Goal: Participate in discussion: Engage in conversation with other users on a specific topic

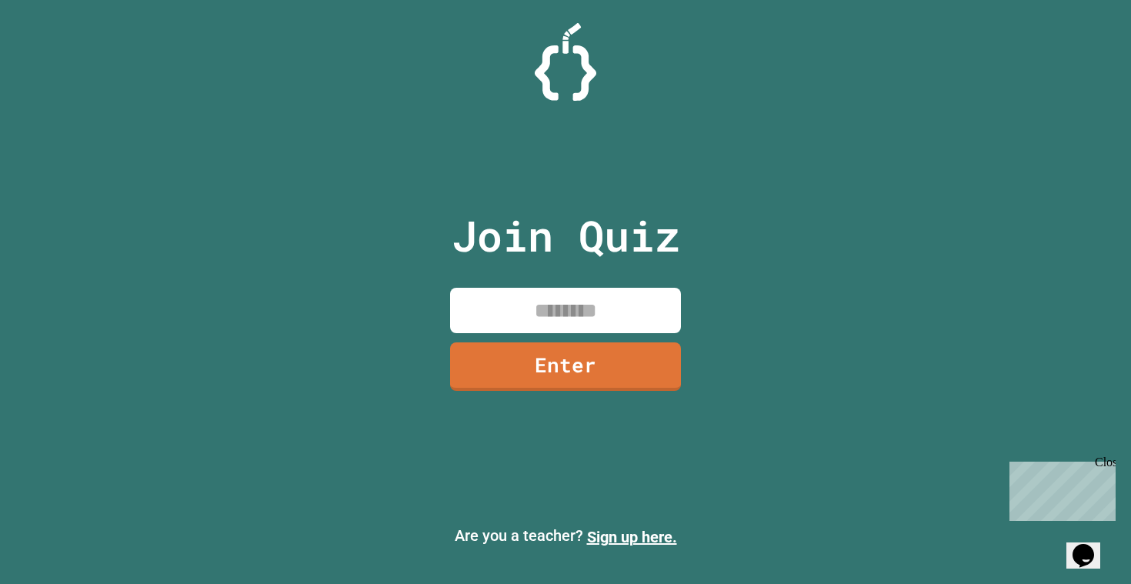
click at [632, 321] on input at bounding box center [565, 310] width 231 height 45
type input "********"
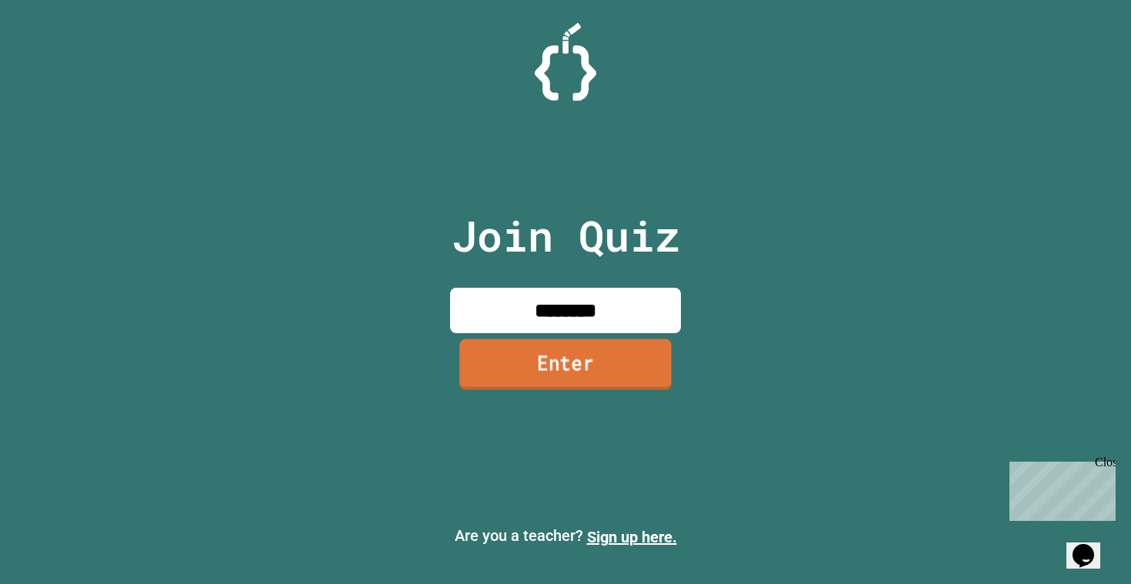
click at [604, 347] on link "Enter" at bounding box center [565, 364] width 212 height 51
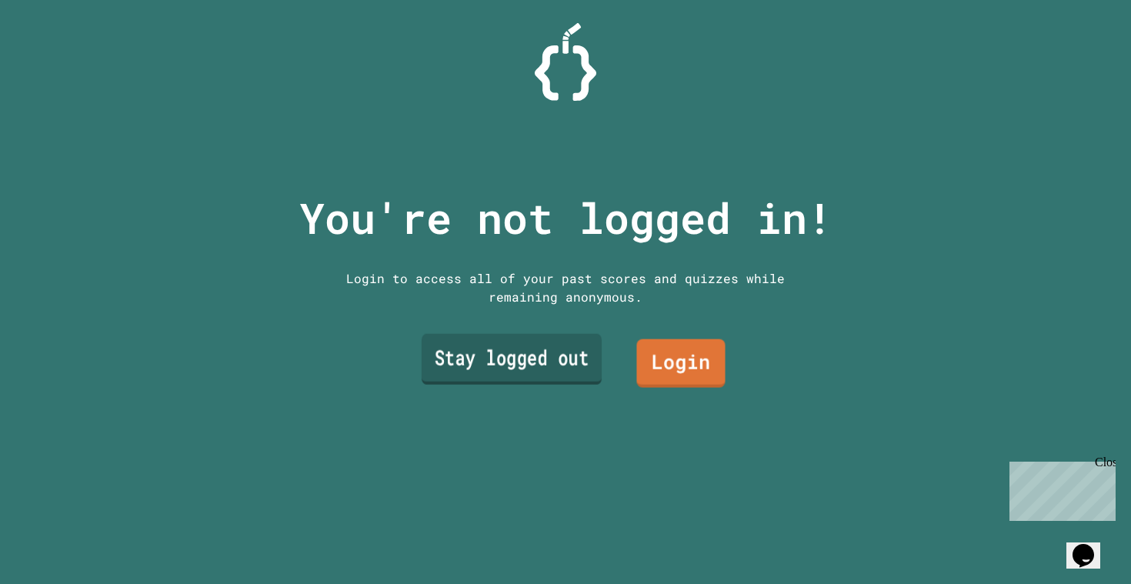
click at [544, 377] on link "Stay logged out" at bounding box center [512, 359] width 180 height 51
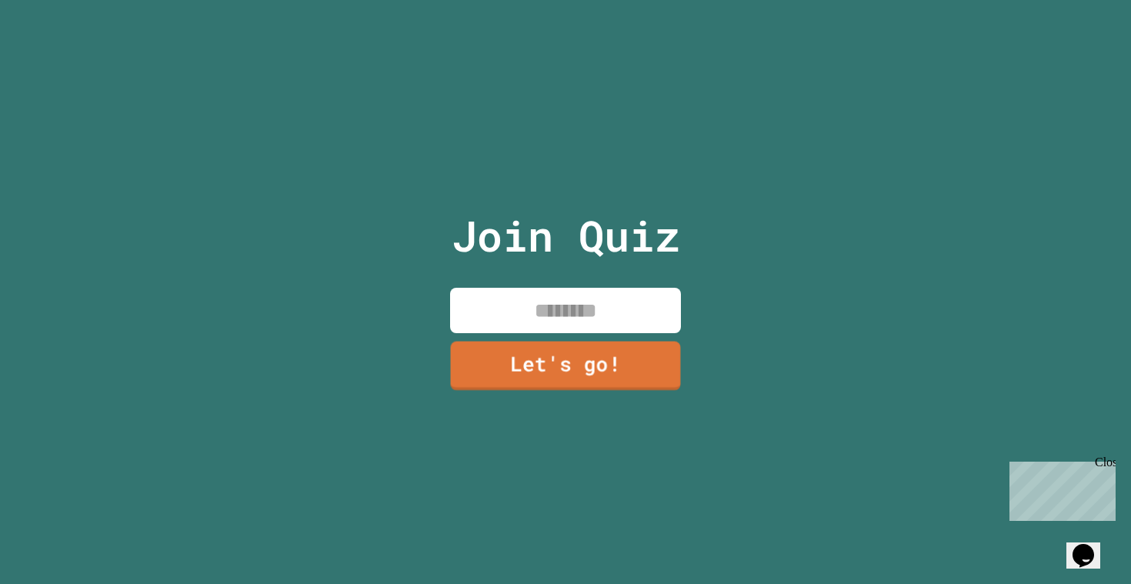
drag, startPoint x: 582, startPoint y: 309, endPoint x: 582, endPoint y: 325, distance: 16.2
click at [582, 309] on input at bounding box center [565, 310] width 231 height 45
type input "*"
type input "****"
click at [588, 331] on input "****" at bounding box center [565, 310] width 231 height 45
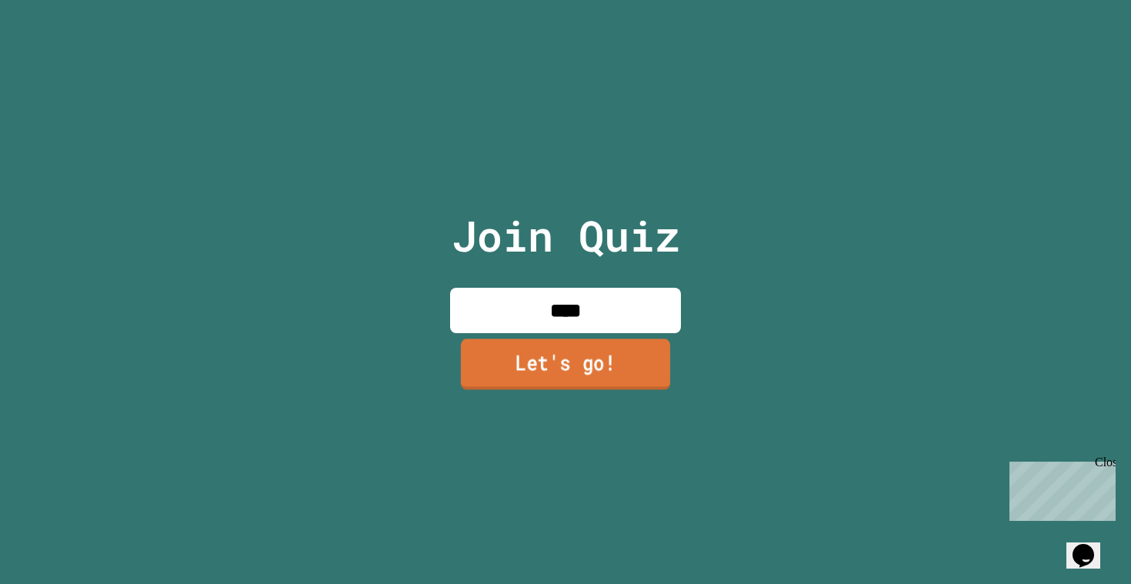
click at [583, 383] on link "Let's go!" at bounding box center [565, 364] width 209 height 51
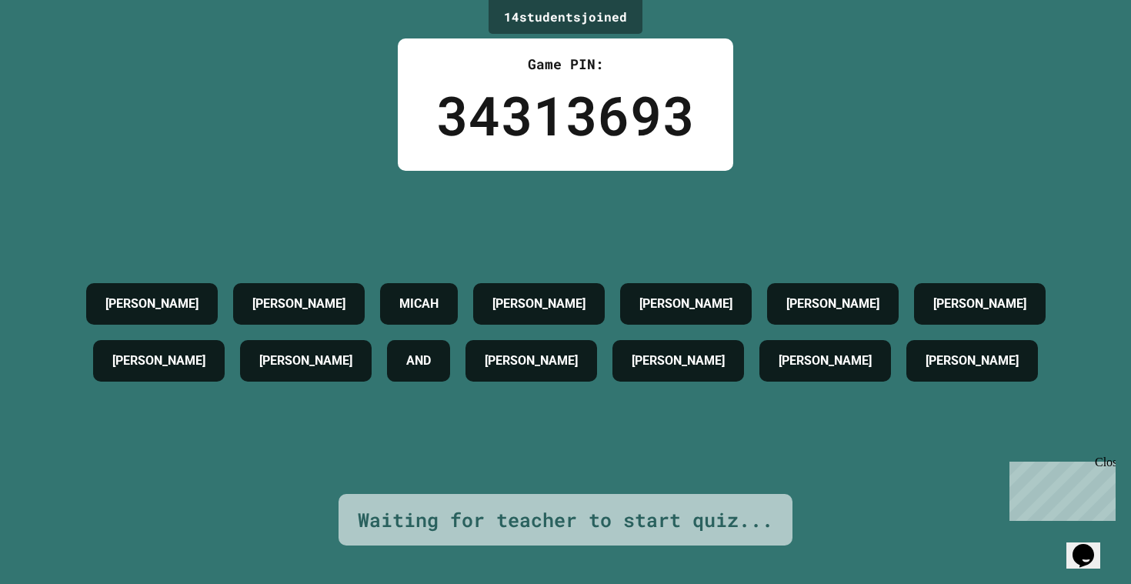
drag, startPoint x: 58, startPoint y: 254, endPoint x: 58, endPoint y: 150, distance: 103.9
click at [58, 252] on div "[PERSON_NAME] [PERSON_NAME] [PERSON_NAME] [PERSON_NAME] [PERSON_NAME] AND [PERS…" at bounding box center [565, 332] width 1054 height 323
click at [58, 149] on div "14 student s joined Game PIN: 34313693 [PERSON_NAME] [PERSON_NAME] [PERSON_NAME…" at bounding box center [565, 292] width 1131 height 584
click at [101, 173] on div "[PERSON_NAME] [PERSON_NAME] [PERSON_NAME] [PERSON_NAME] [PERSON_NAME] AND [PERS…" at bounding box center [565, 332] width 1054 height 323
click at [101, 94] on div "14 student s joined Game PIN: 34313693 [PERSON_NAME] [PERSON_NAME] [PERSON_NAME…" at bounding box center [565, 292] width 1131 height 584
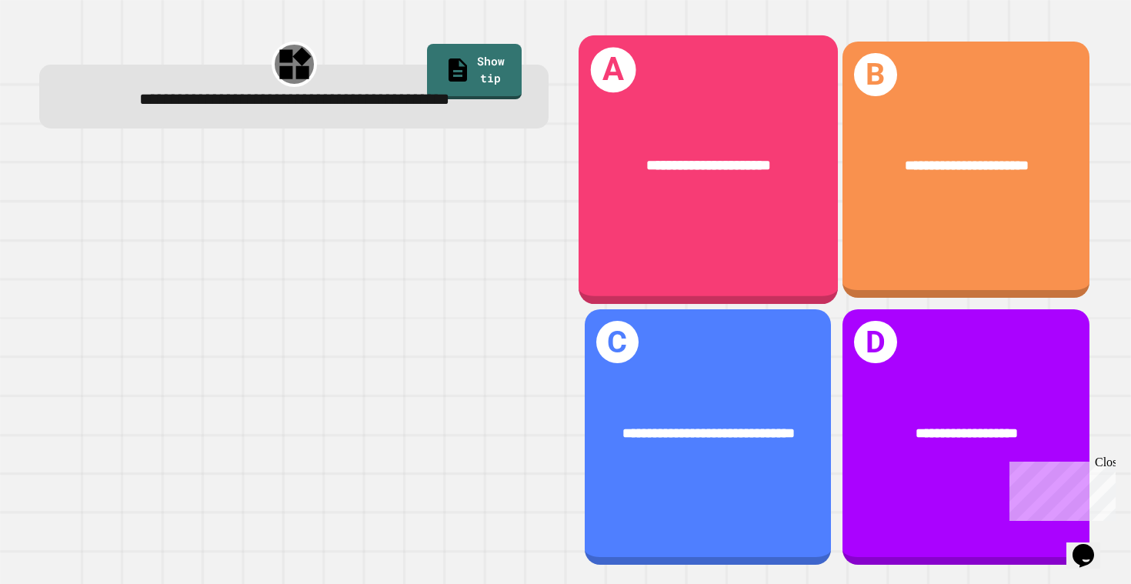
click at [665, 202] on div "**********" at bounding box center [708, 165] width 259 height 80
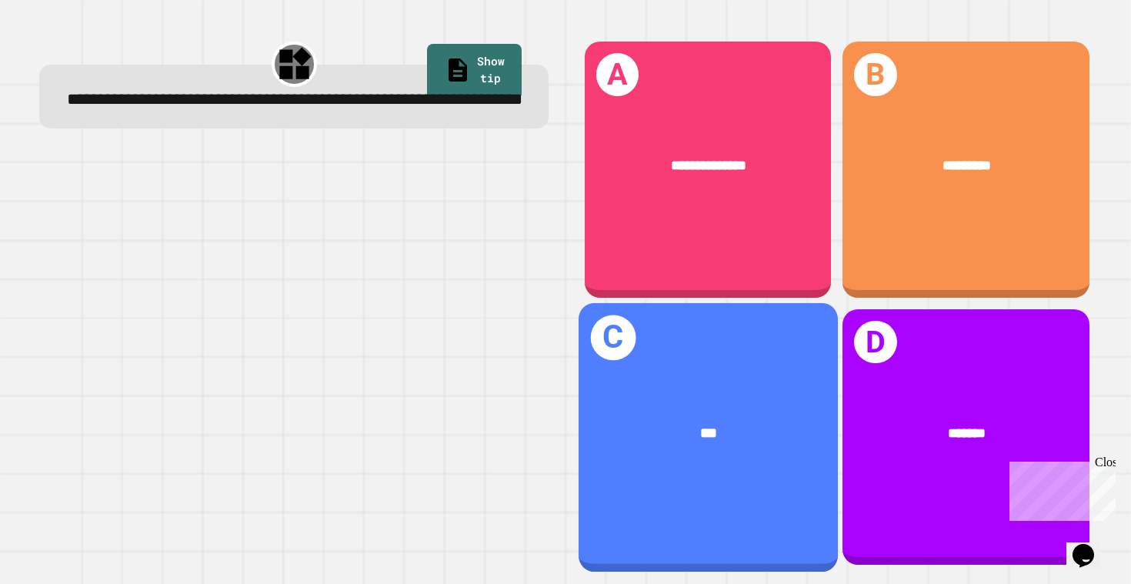
click at [766, 429] on div "***" at bounding box center [708, 433] width 201 height 22
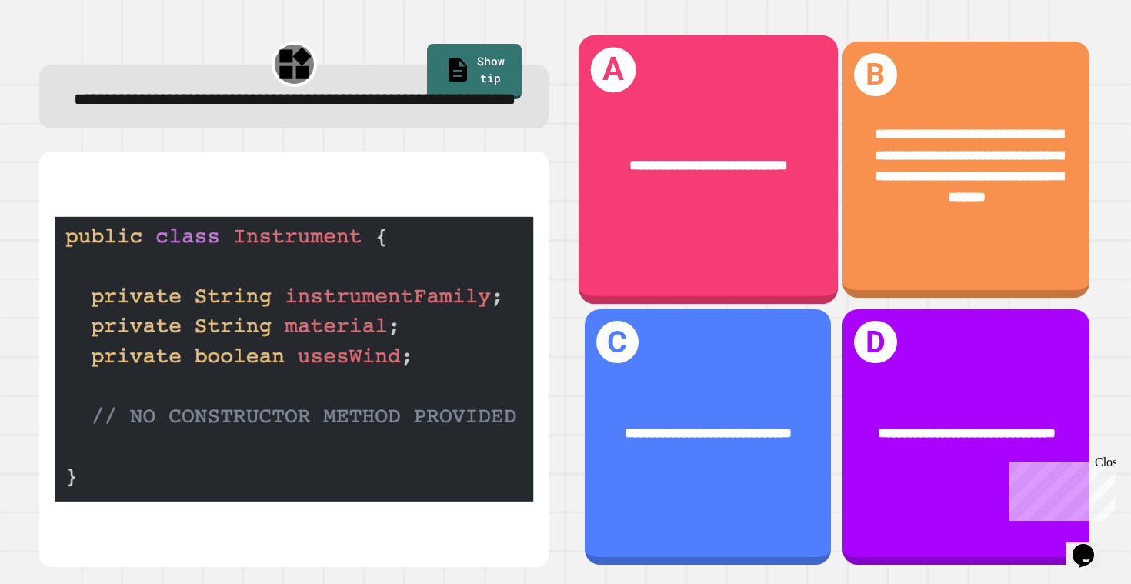
click at [686, 235] on div "**********" at bounding box center [708, 169] width 259 height 269
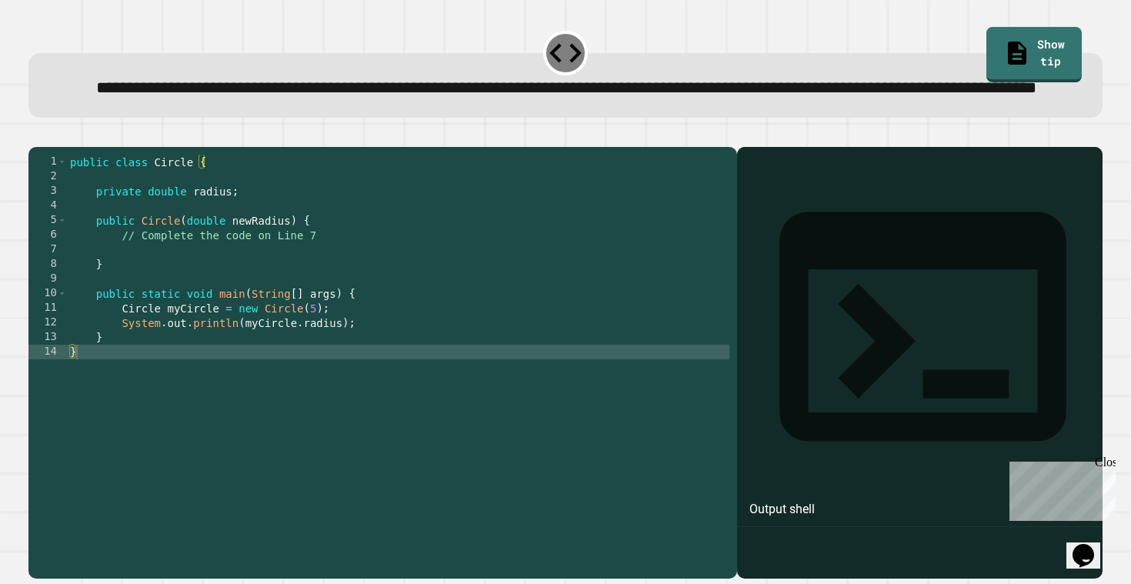
click at [839, 235] on div "Output shell" at bounding box center [920, 336] width 366 height 379
click at [421, 415] on div "public class Circle { private double radius ; public Circle ( double newRadius …" at bounding box center [398, 345] width 662 height 380
click at [422, 387] on div "public class Circle { private double radius ; public Circle ( double newRadius …" at bounding box center [398, 345] width 662 height 380
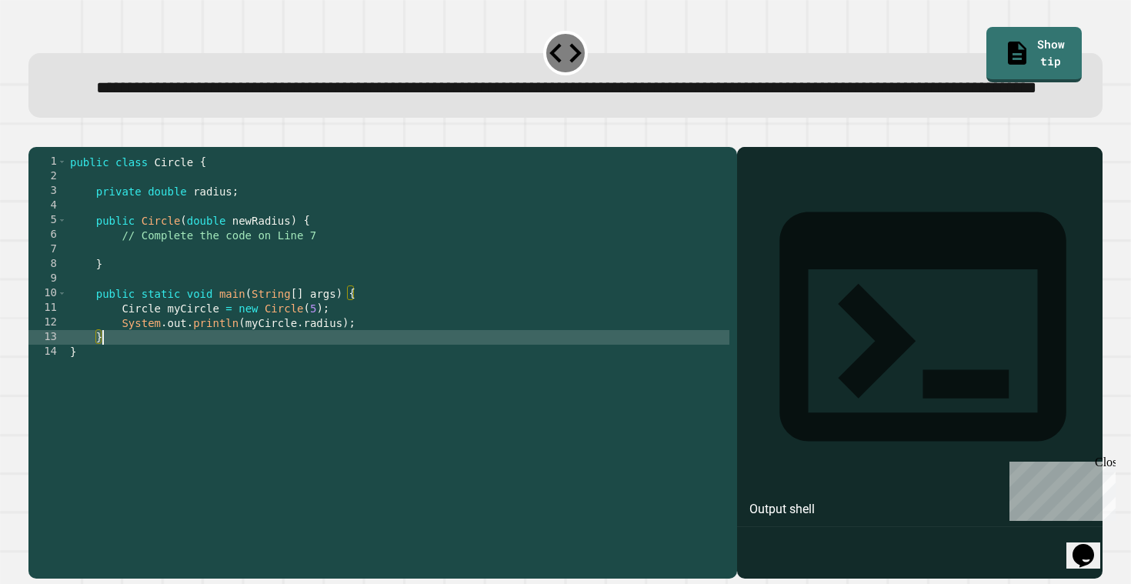
click at [341, 279] on div "public class Circle { private double radius ; public Circle ( double newRadius …" at bounding box center [398, 345] width 662 height 380
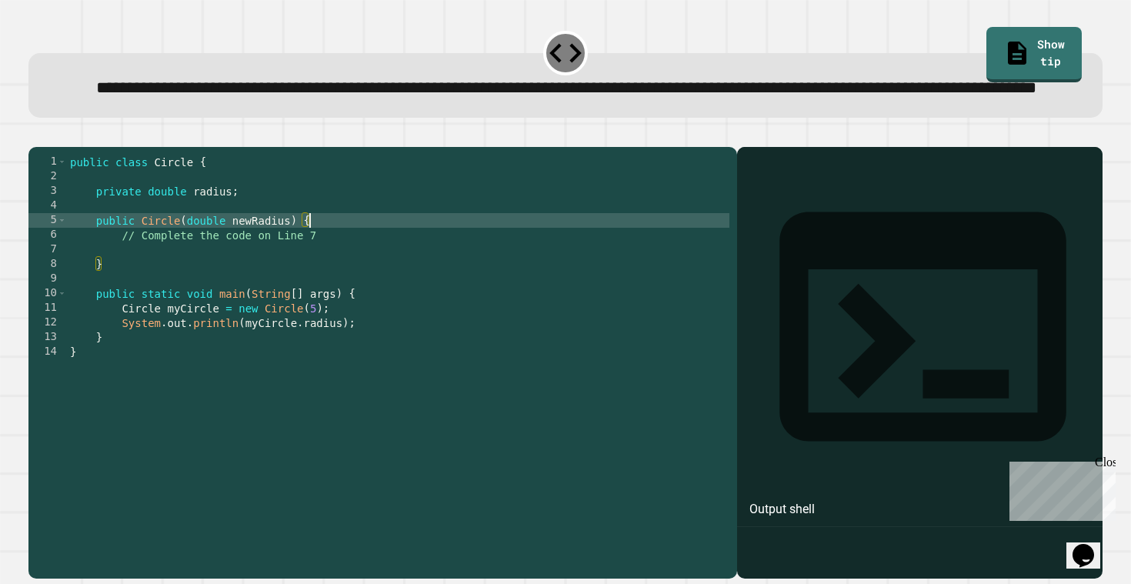
click at [341, 289] on div "public class Circle { private double radius ; public Circle ( double newRadius …" at bounding box center [398, 345] width 662 height 380
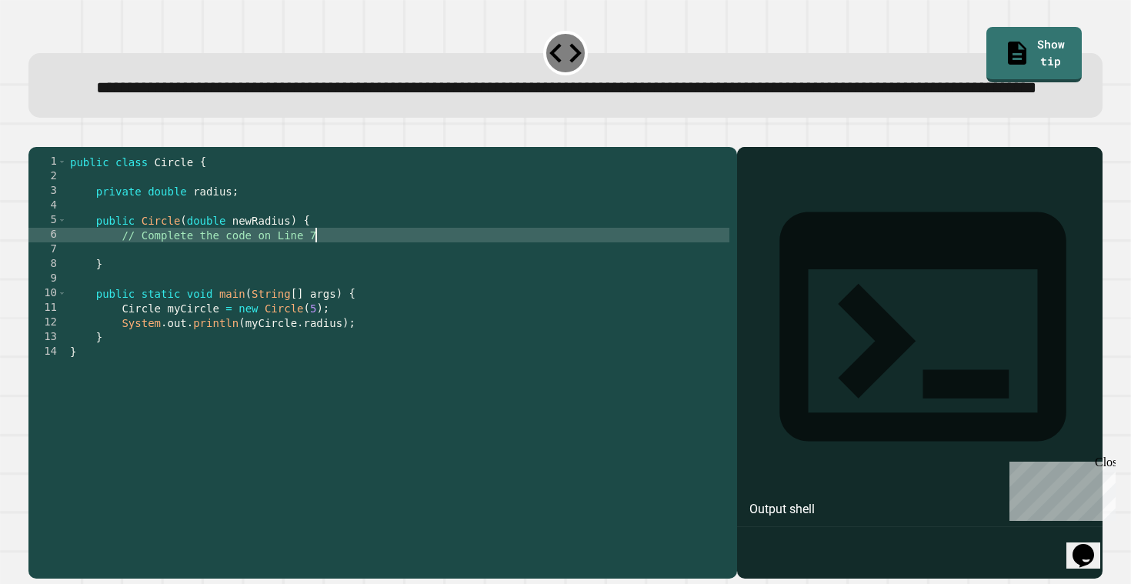
type textarea "**********"
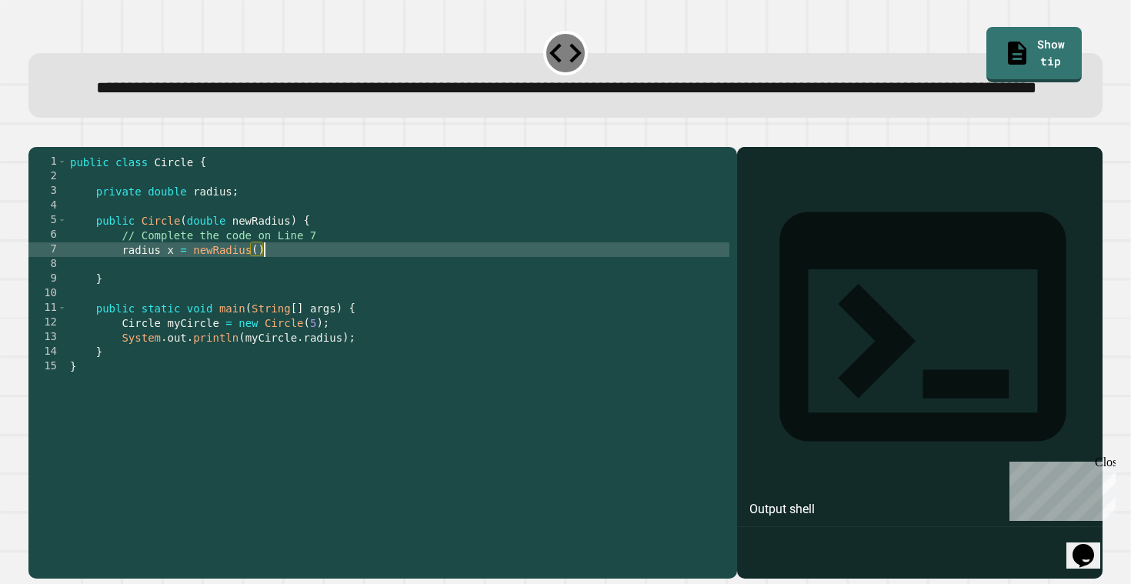
scroll to position [0, 13]
type textarea "**********"
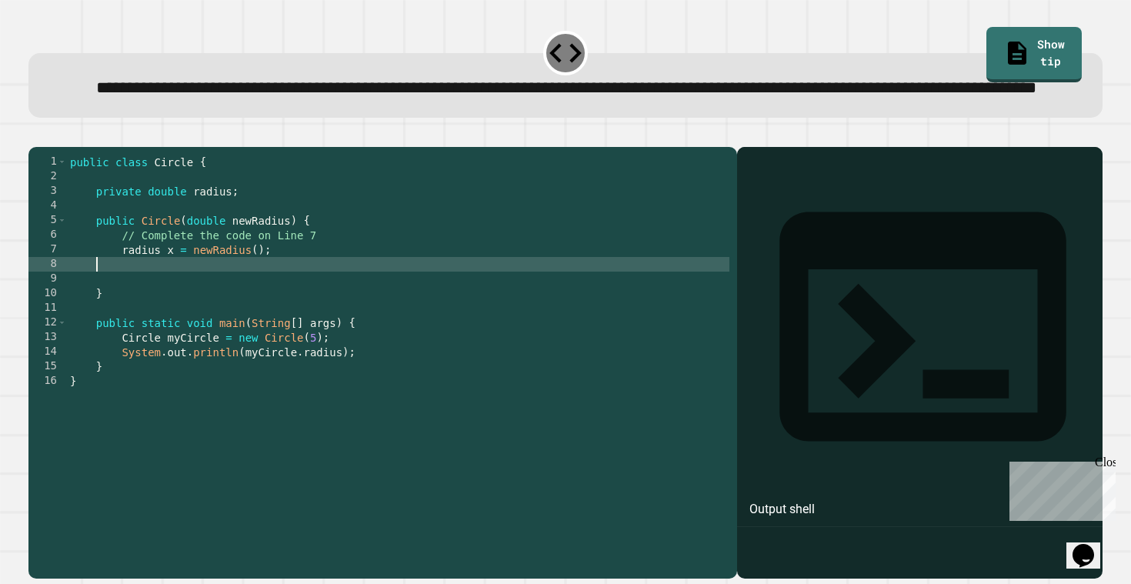
scroll to position [0, 1]
click at [36, 135] on button "button" at bounding box center [36, 135] width 0 height 0
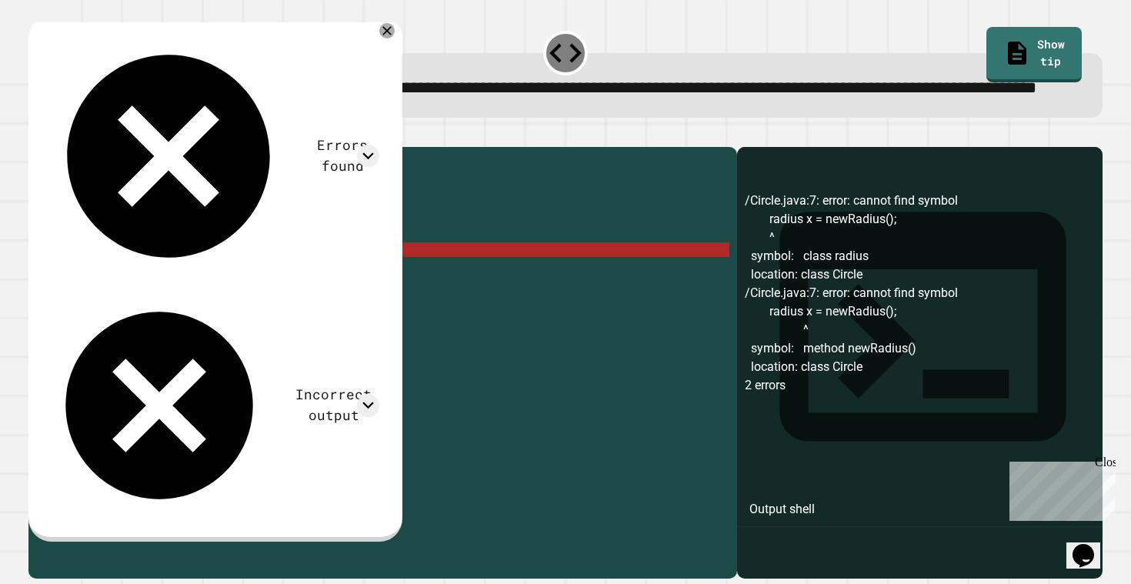
click at [297, 309] on div "public class Circle { private double radius ; public Circle ( double newRadius …" at bounding box center [398, 345] width 662 height 380
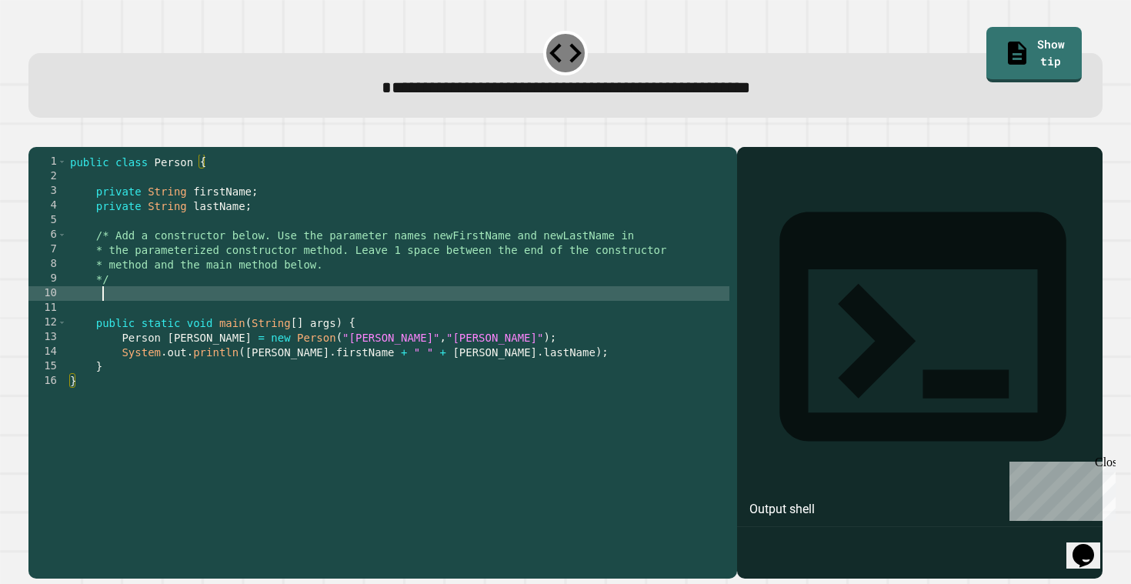
click at [456, 319] on div "public class Person { private String firstName ; private String lastName ; /* A…" at bounding box center [398, 359] width 662 height 409
click at [454, 295] on div "public class Person { private String firstName ; private String lastName ; /* A…" at bounding box center [398, 359] width 662 height 409
click at [441, 311] on div "public class Person { private String firstName ; private String lastName ; /* A…" at bounding box center [398, 359] width 662 height 409
type textarea "*"
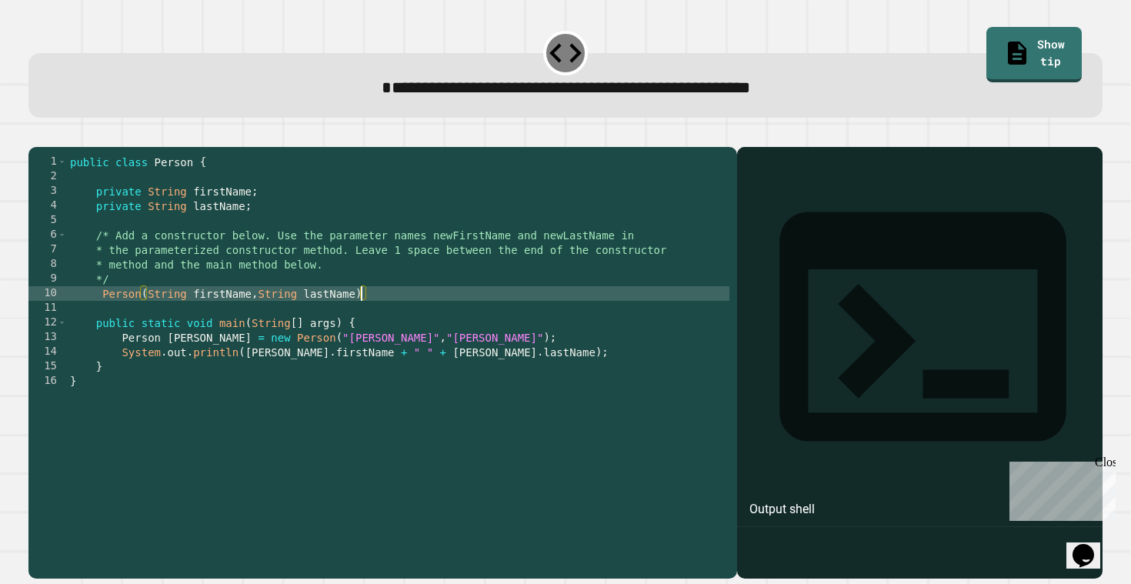
click at [388, 321] on div "public class Person { private String firstName ; private String lastName ; /* A…" at bounding box center [398, 359] width 662 height 409
click at [36, 135] on icon "button" at bounding box center [36, 135] width 0 height 0
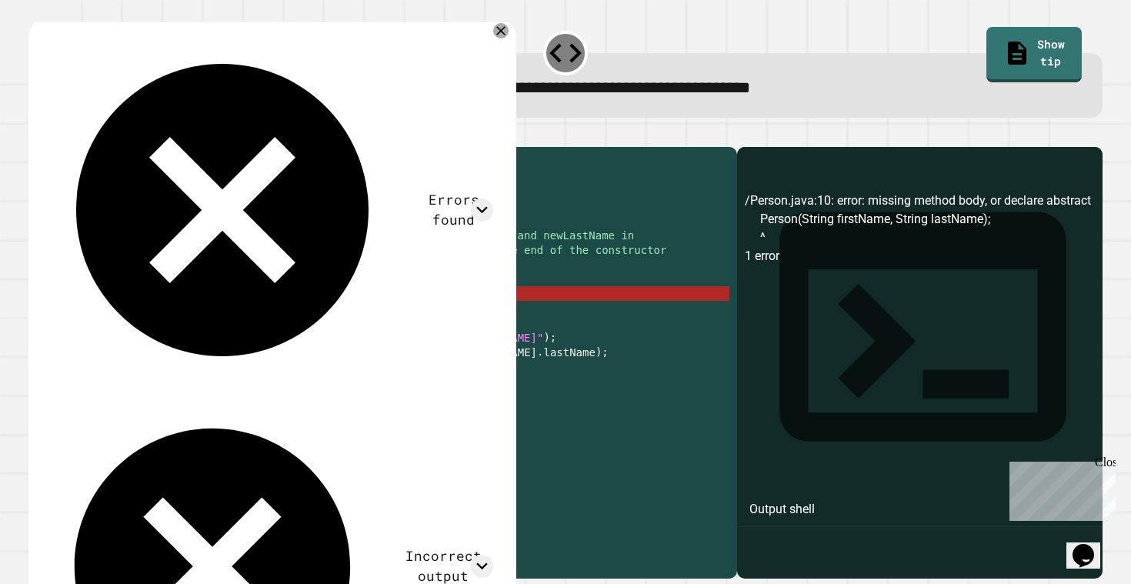
click at [383, 316] on div "public class Person { private String firstName ; private String lastName ; /* A…" at bounding box center [398, 359] width 662 height 409
drag, startPoint x: 393, startPoint y: 316, endPoint x: 111, endPoint y: 337, distance: 283.1
click at [102, 315] on div "public class Person { private String firstName ; private String lastName ; /* A…" at bounding box center [398, 359] width 662 height 409
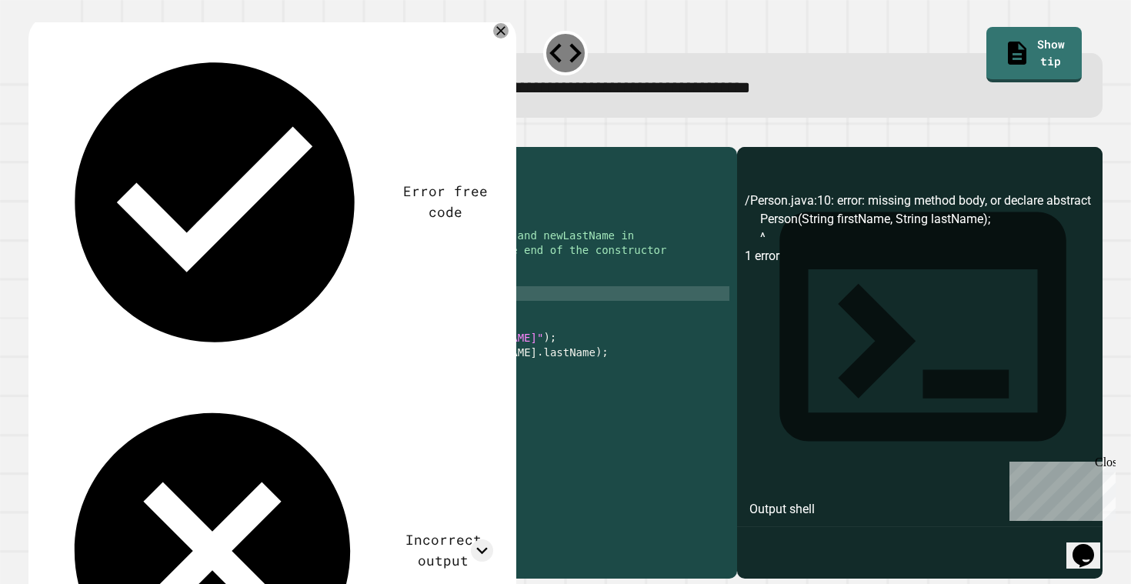
scroll to position [0, 5]
type textarea "**********"
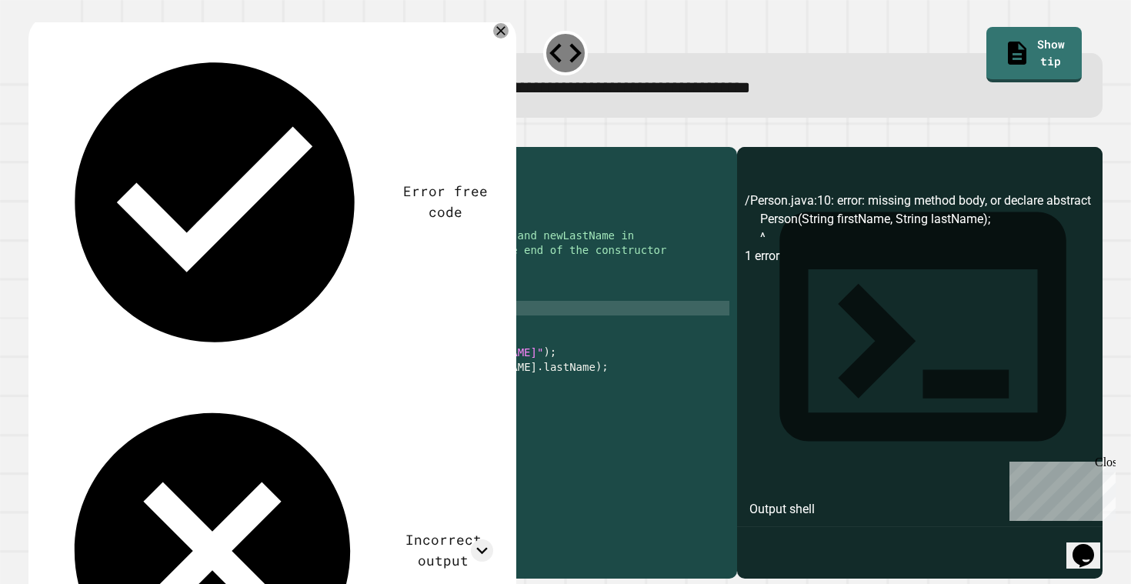
scroll to position [0, 0]
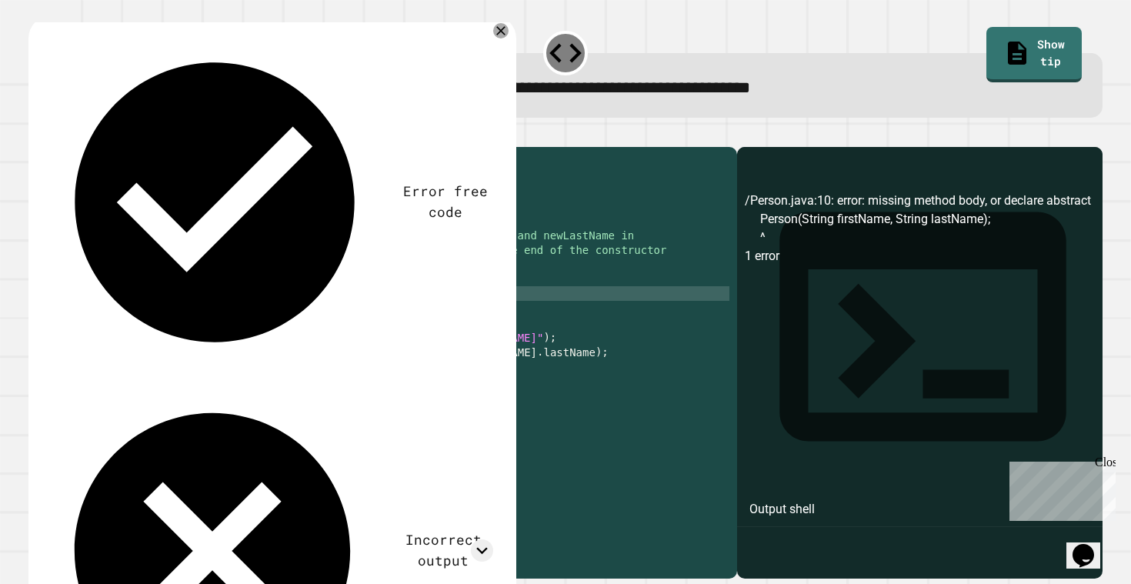
type textarea "**********"
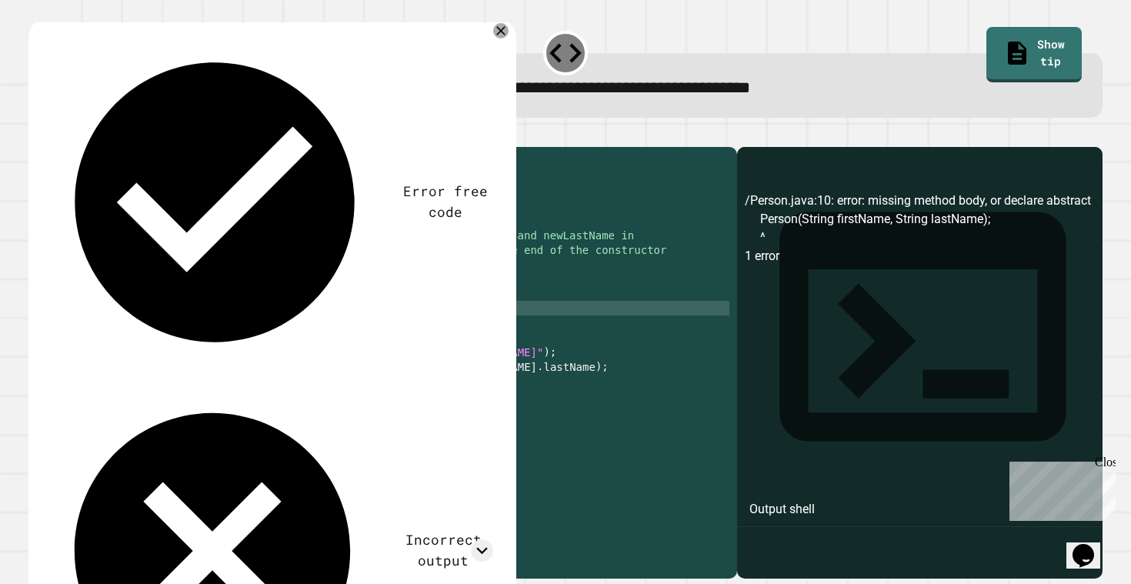
type textarea "*"
type textarea "****"
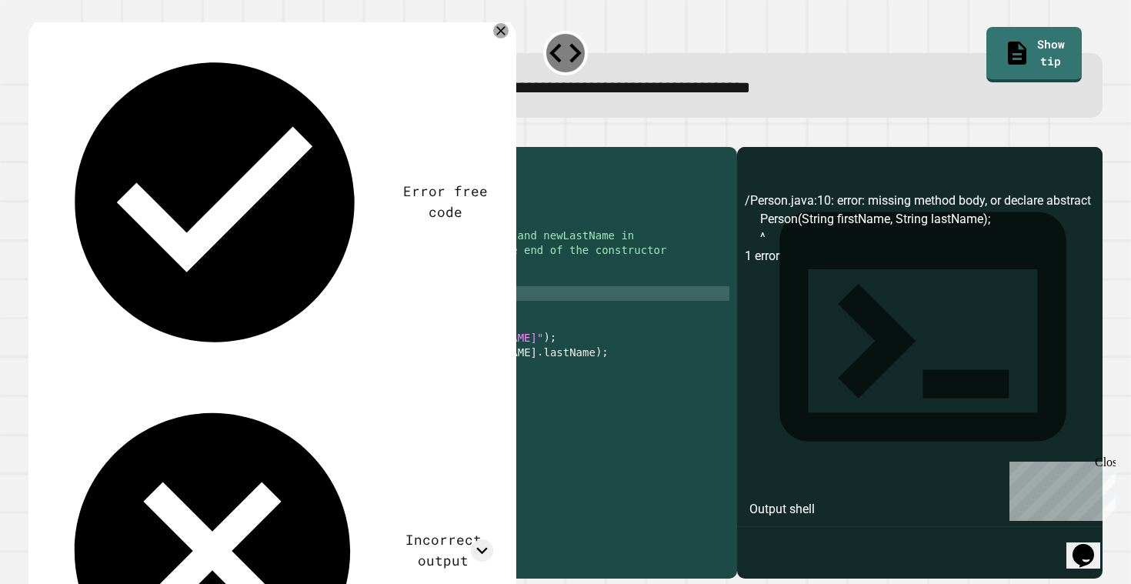
type textarea "**********"
click at [403, 319] on div "public class Person { private String firstName ; private String lastName ; /* A…" at bounding box center [398, 359] width 662 height 409
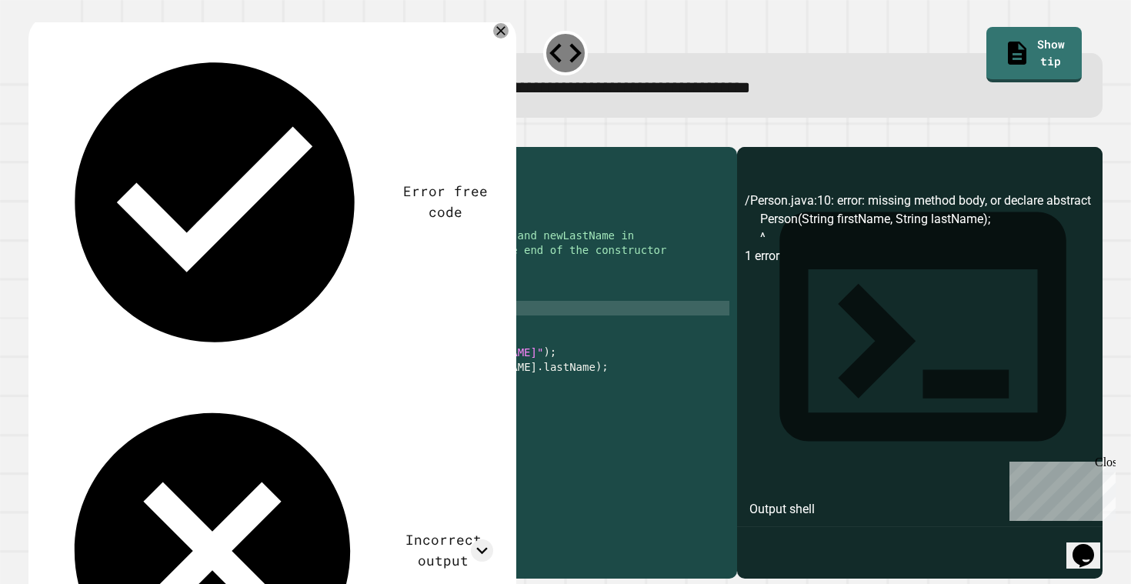
scroll to position [0, 14]
type textarea "**********"
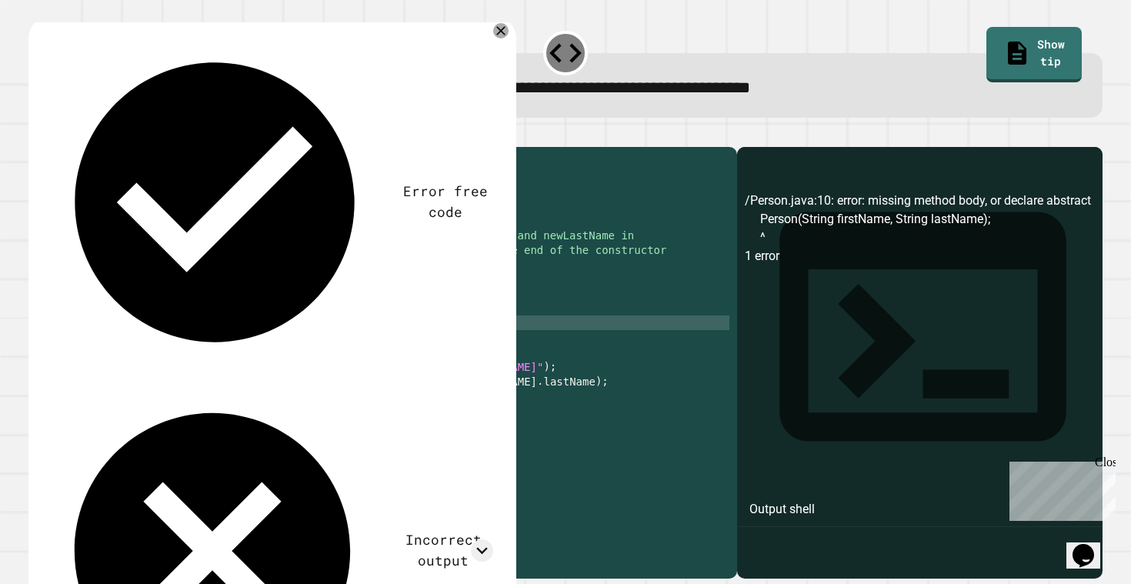
scroll to position [0, 2]
type textarea "*"
click at [36, 135] on icon "button" at bounding box center [36, 135] width 0 height 0
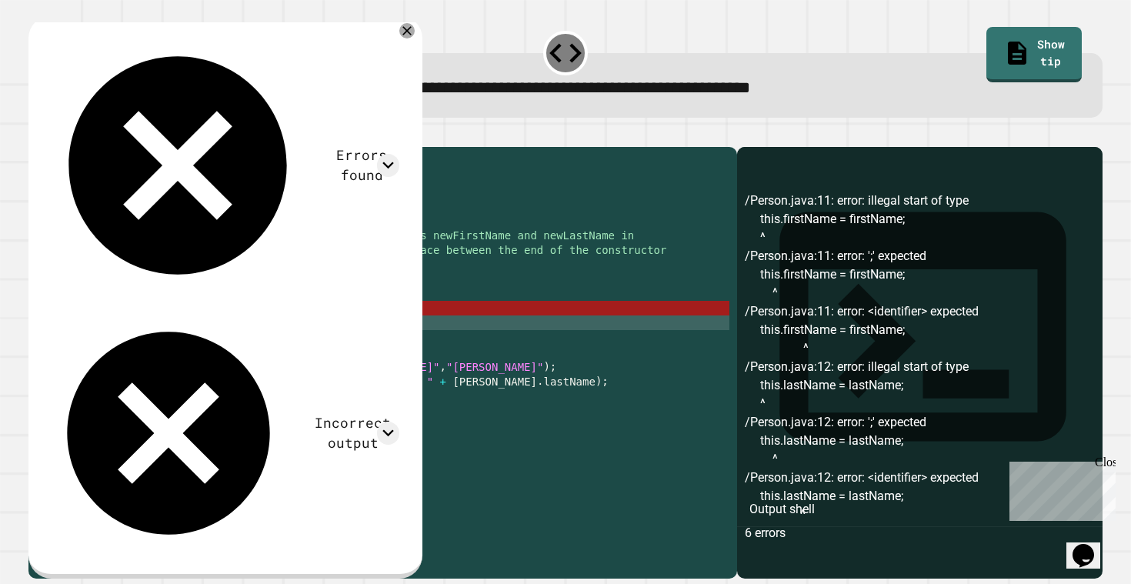
click at [123, 328] on div "public class Person { private String firstName ; private String lastName ; /* A…" at bounding box center [398, 359] width 662 height 409
click at [170, 331] on div "public class Person { private String firstName ; private String lastName ; /* A…" at bounding box center [398, 359] width 662 height 409
click at [111, 321] on div "public class Person { private String firstName ; private String lastName ; /* A…" at bounding box center [398, 359] width 662 height 409
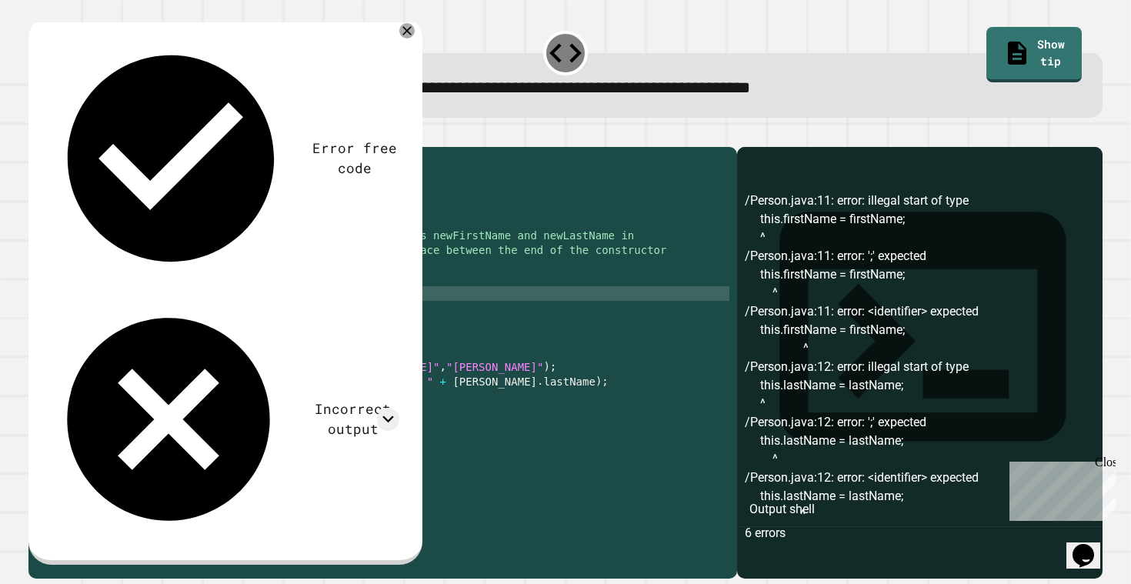
scroll to position [0, 5]
type textarea "**********"
click at [36, 135] on icon "button" at bounding box center [36, 135] width 0 height 0
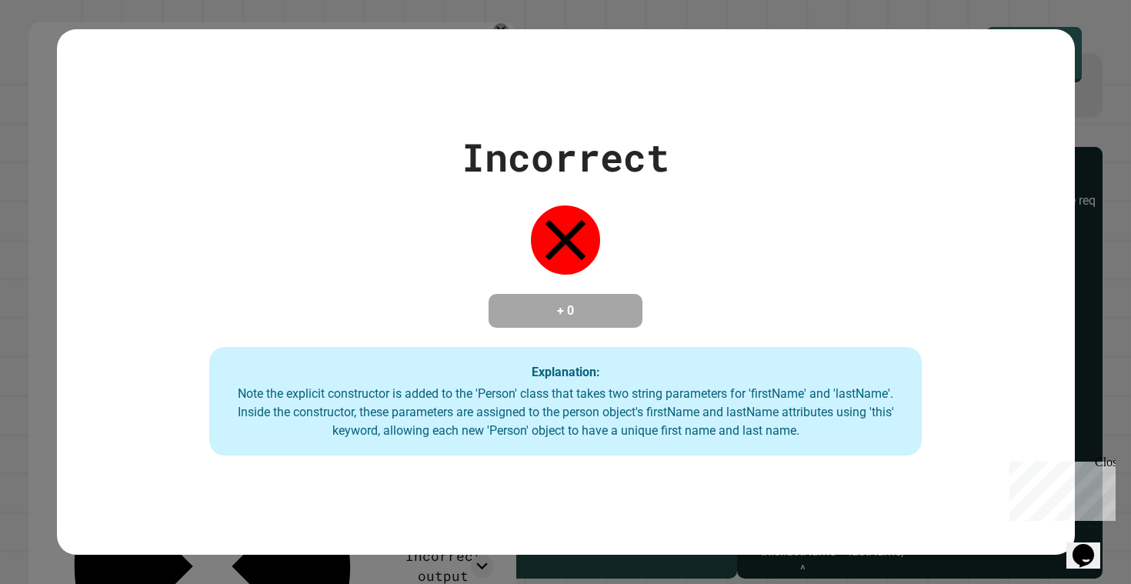
click at [1103, 297] on div "Incorrect + 0 Explanation: Note the explicit constructor is added to the 'Perso…" at bounding box center [565, 292] width 1131 height 584
click at [1090, 297] on div "Incorrect + 0 Explanation: Note the explicit constructor is added to the 'Perso…" at bounding box center [565, 292] width 1131 height 584
click at [24, 410] on div "Incorrect + 0 Explanation: Note the explicit constructor is added to the 'Perso…" at bounding box center [565, 292] width 1131 height 584
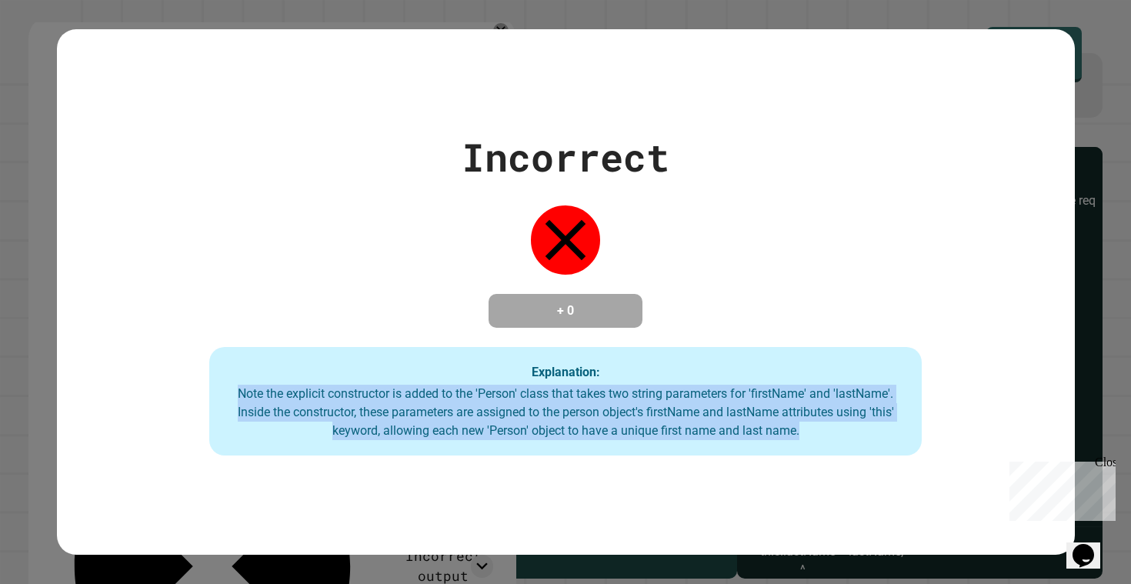
click at [24, 410] on div "Incorrect + 0 Explanation: Note the explicit constructor is added to the 'Perso…" at bounding box center [565, 292] width 1131 height 584
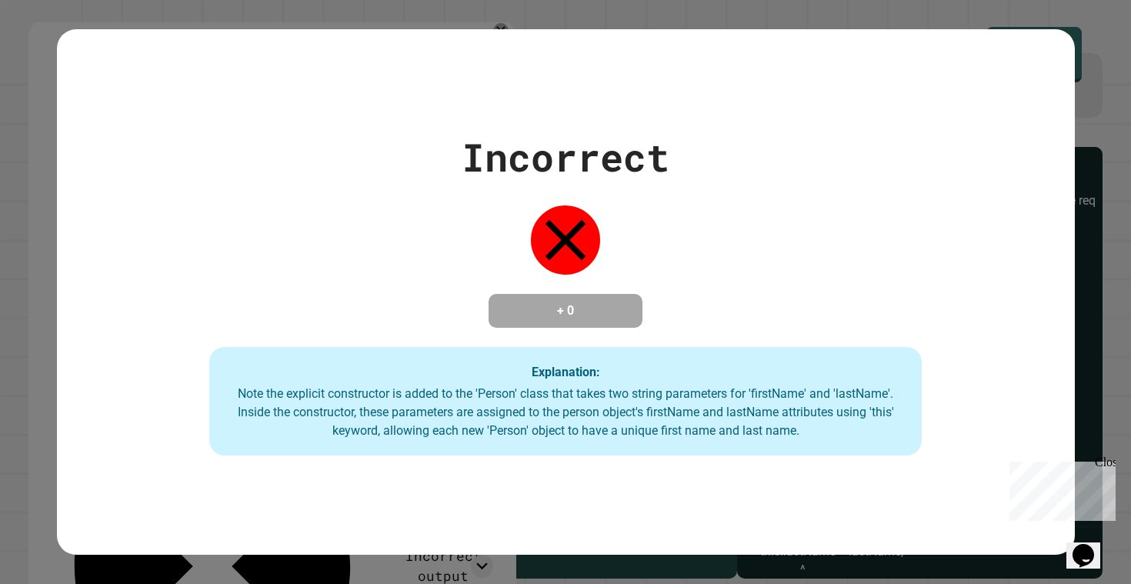
click at [34, 347] on div "Incorrect + 0 Explanation: Note the explicit constructor is added to the 'Perso…" at bounding box center [565, 292] width 1131 height 584
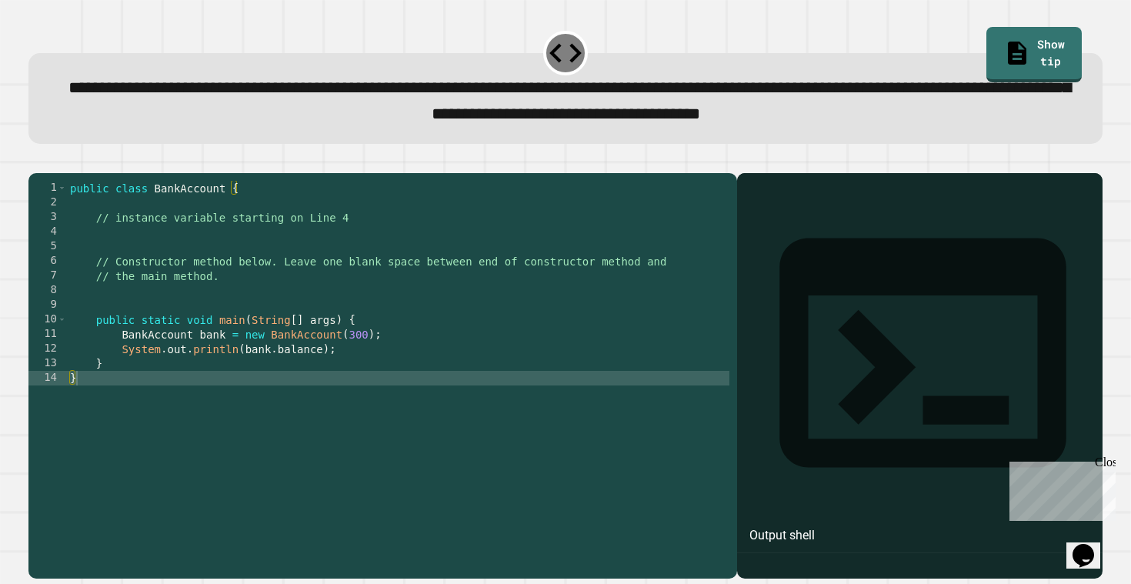
click at [383, 339] on div "public class BankAccount { // instance variable starting on Line 4 // Construct…" at bounding box center [398, 371] width 662 height 380
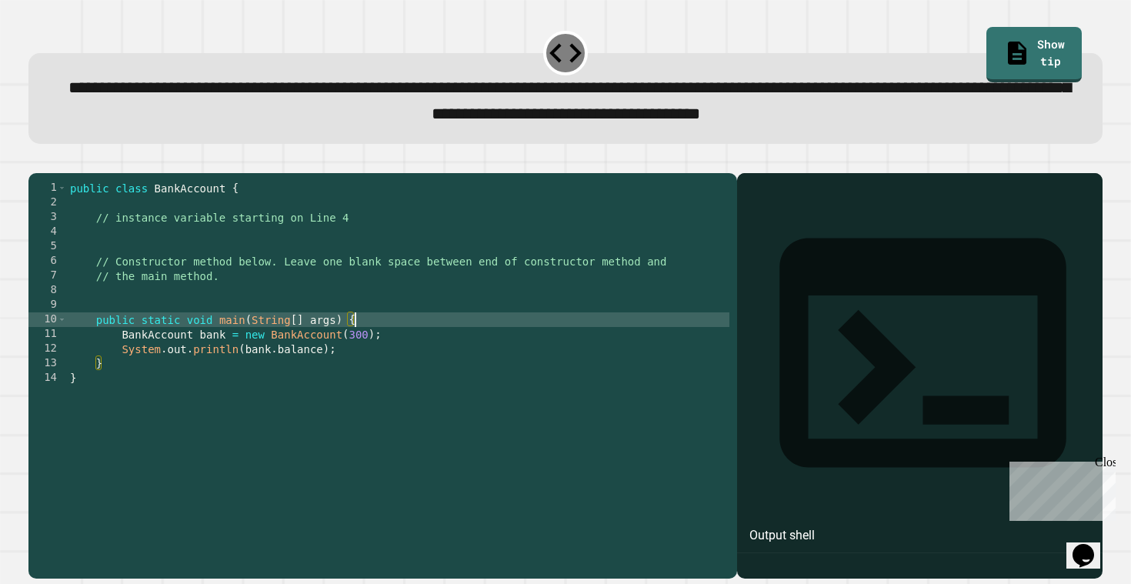
click at [415, 359] on div "public class BankAccount { // instance variable starting on Line 4 // Construct…" at bounding box center [398, 371] width 662 height 380
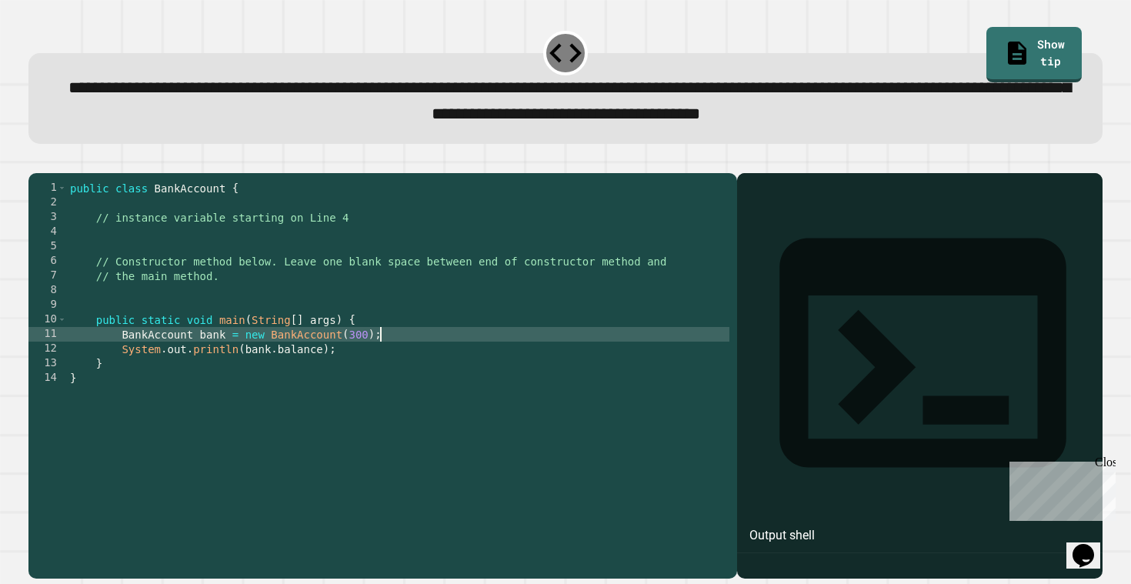
type textarea "**********"
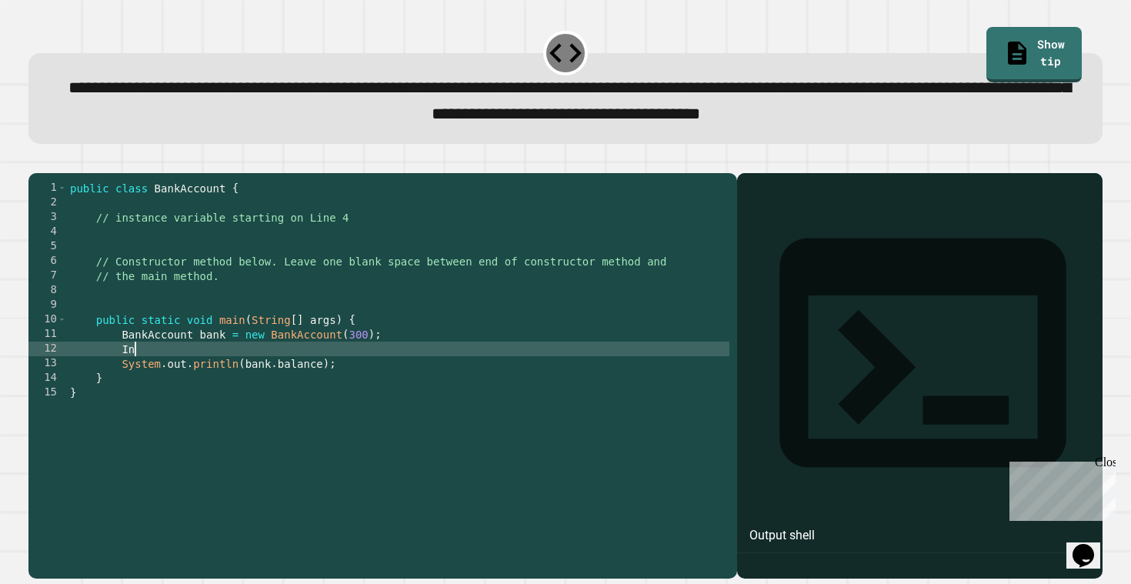
type textarea "*"
click at [300, 255] on div "public class BankAccount { // instance variable starting on Line 4 // Construct…" at bounding box center [398, 371] width 662 height 380
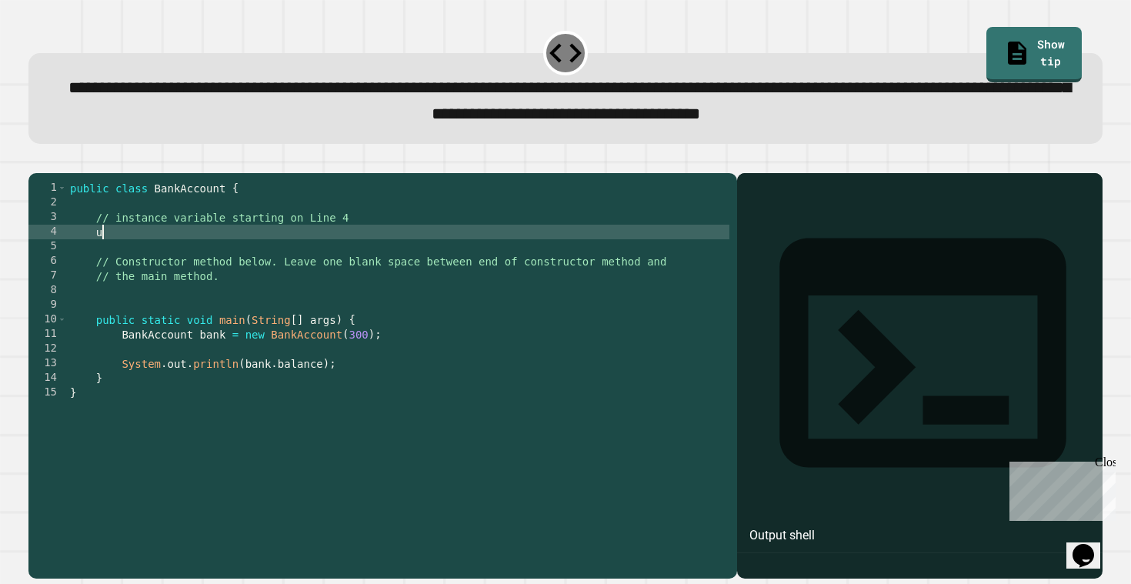
type textarea "*"
click at [148, 252] on div "public class BankAccount { // instance variable starting on Line 4 int variable…" at bounding box center [398, 371] width 662 height 380
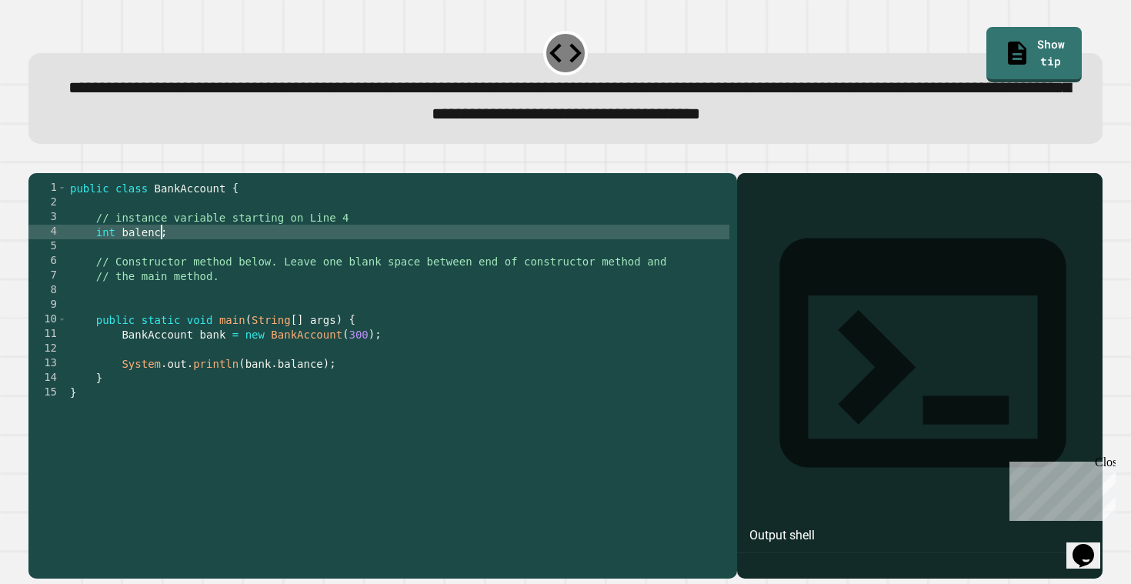
type textarea "**********"
click at [202, 261] on div "public class BankAccount { // instance variable starting on Line 4 int balence …" at bounding box center [398, 371] width 662 height 380
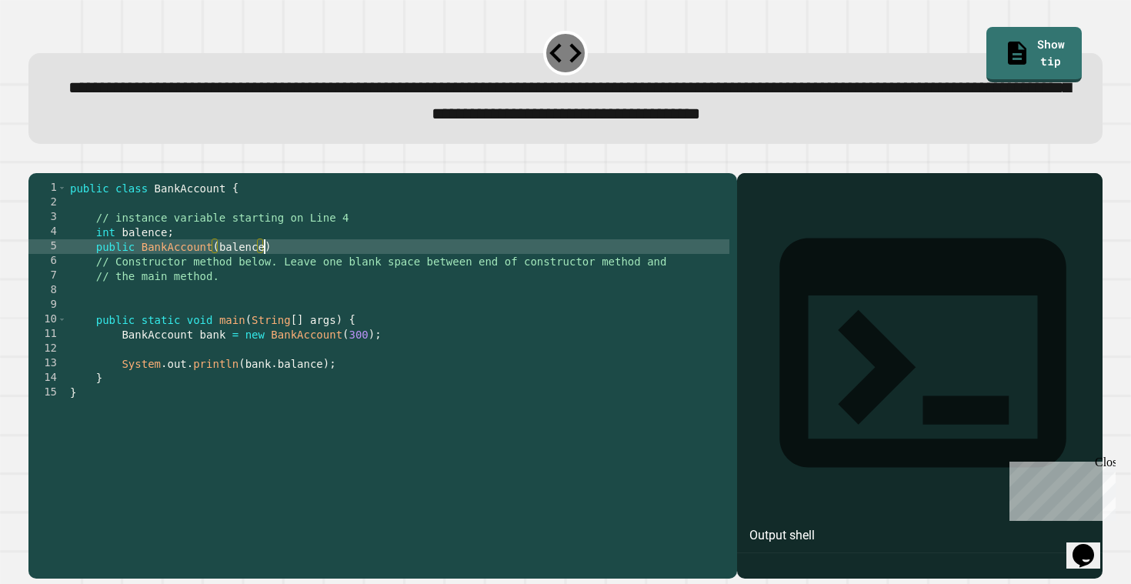
scroll to position [0, 14]
click at [285, 293] on div "public class BankAccount { // instance variable starting on Line 4 int balence …" at bounding box center [398, 371] width 662 height 380
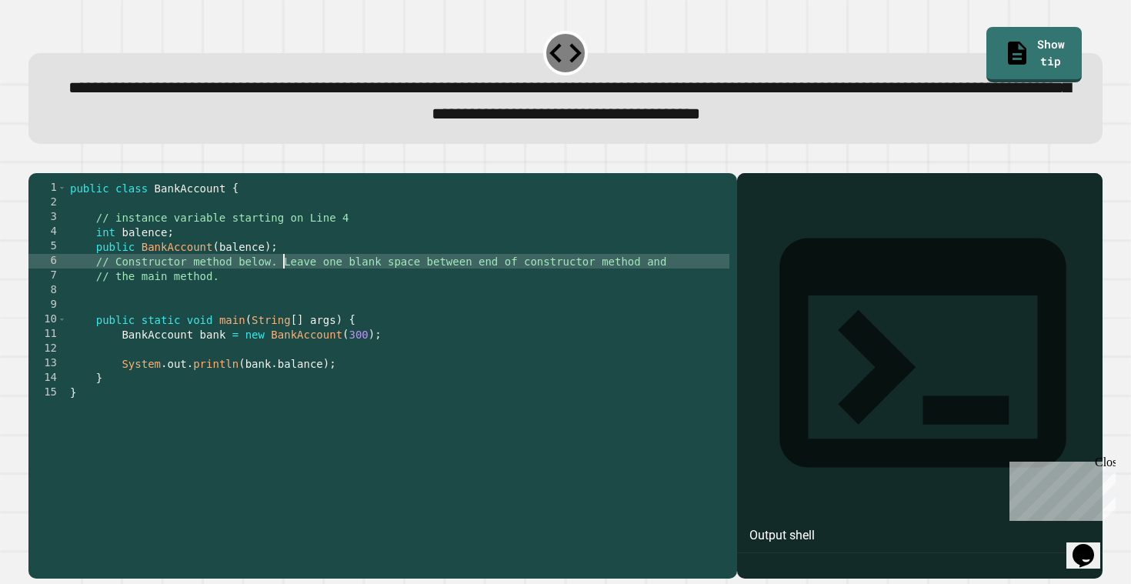
click at [282, 306] on div "public class BankAccount { // instance variable starting on Line 4 int balence …" at bounding box center [398, 371] width 662 height 380
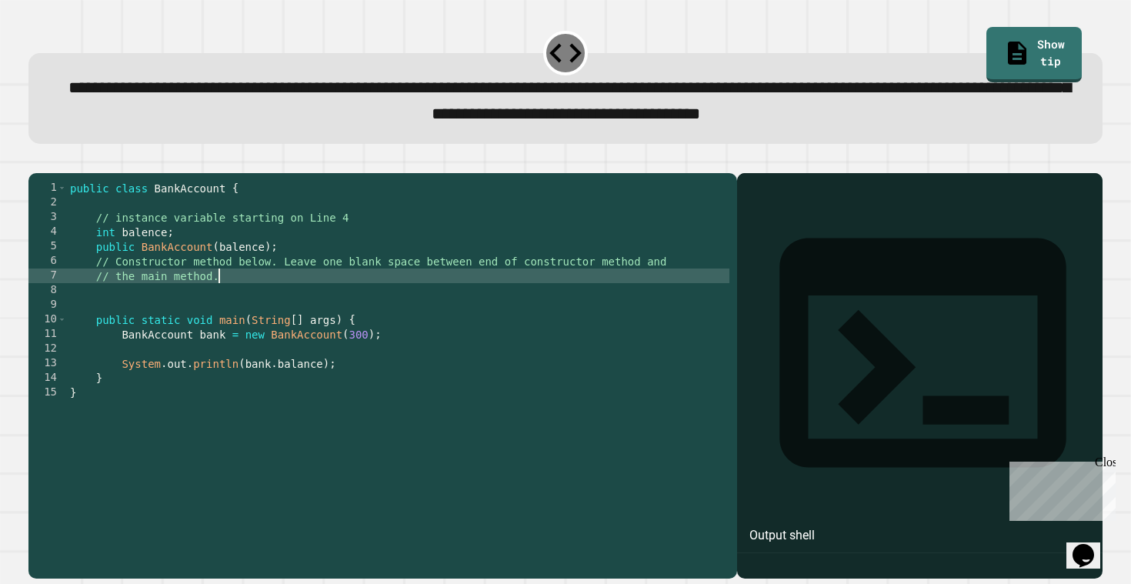
scroll to position [0, 10]
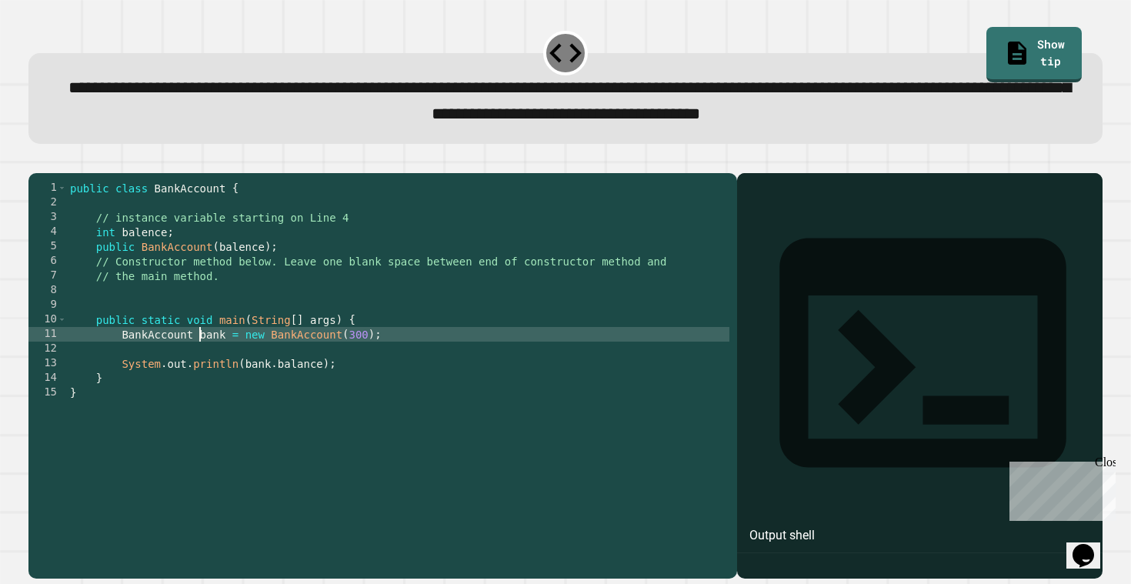
click at [199, 368] on div "public class BankAccount { // instance variable starting on Line 4 int balence …" at bounding box center [398, 371] width 662 height 380
click at [185, 382] on div "public class BankAccount { // instance variable starting on Line 4 int balence …" at bounding box center [398, 371] width 662 height 380
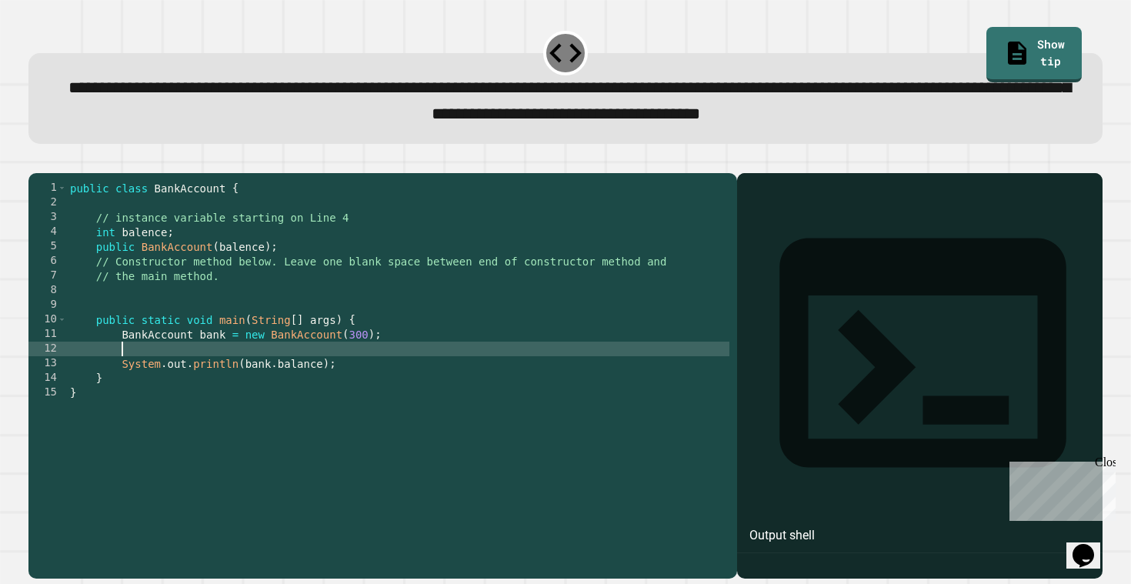
scroll to position [0, 3]
click at [50, 173] on icon "button" at bounding box center [46, 170] width 8 height 11
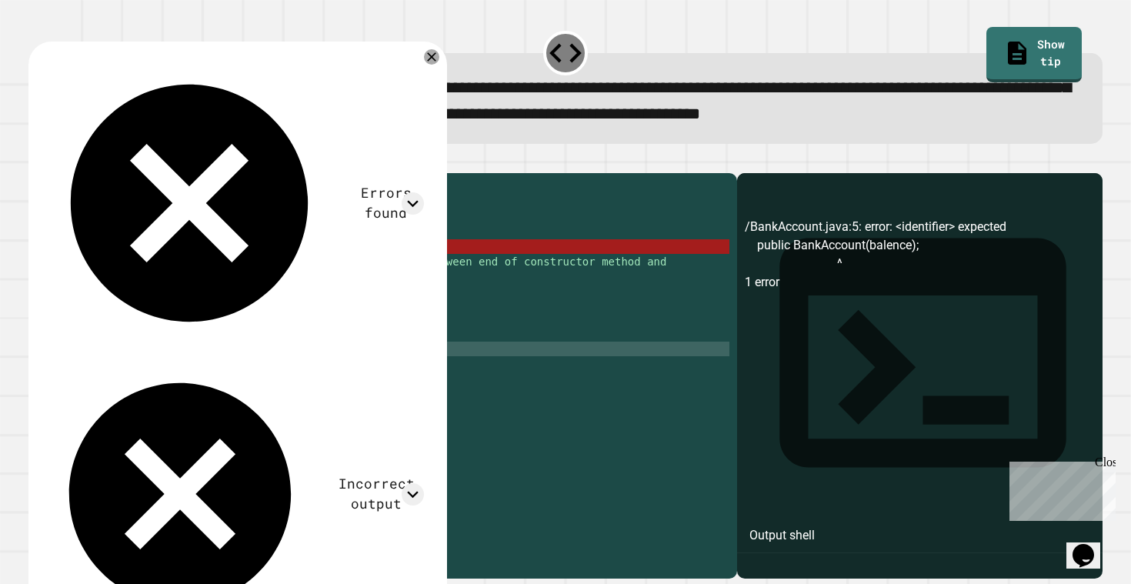
click at [289, 270] on div "public class BankAccount { // instance variable starting on Line 4 int balence …" at bounding box center [398, 371] width 662 height 380
click at [221, 272] on div "public class BankAccount { // instance variable starting on Line 4 int balence …" at bounding box center [398, 371] width 662 height 380
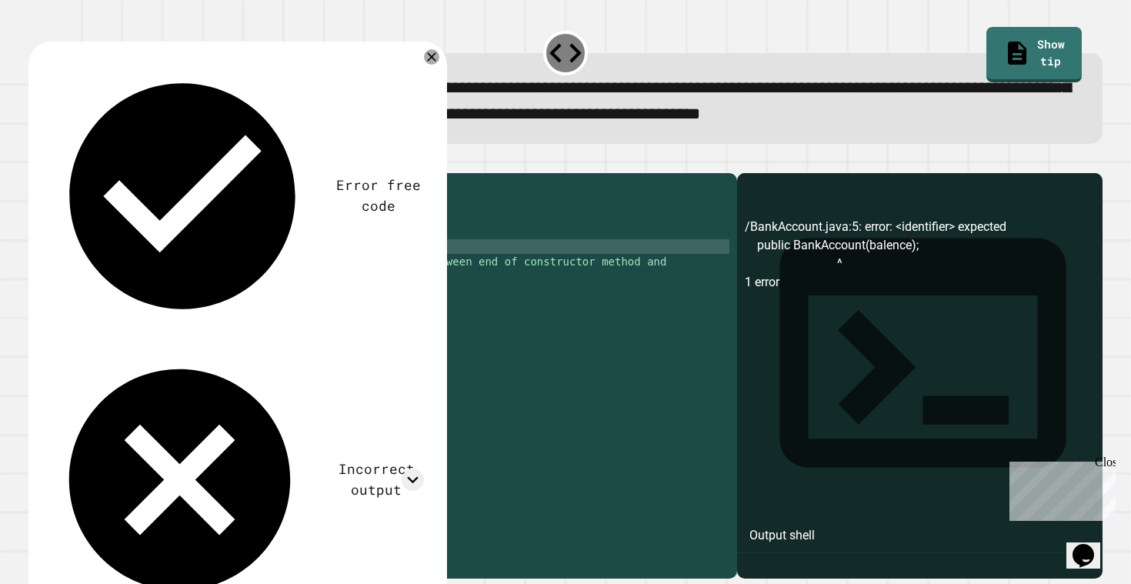
scroll to position [0, 12]
click at [36, 161] on button "button" at bounding box center [36, 161] width 0 height 0
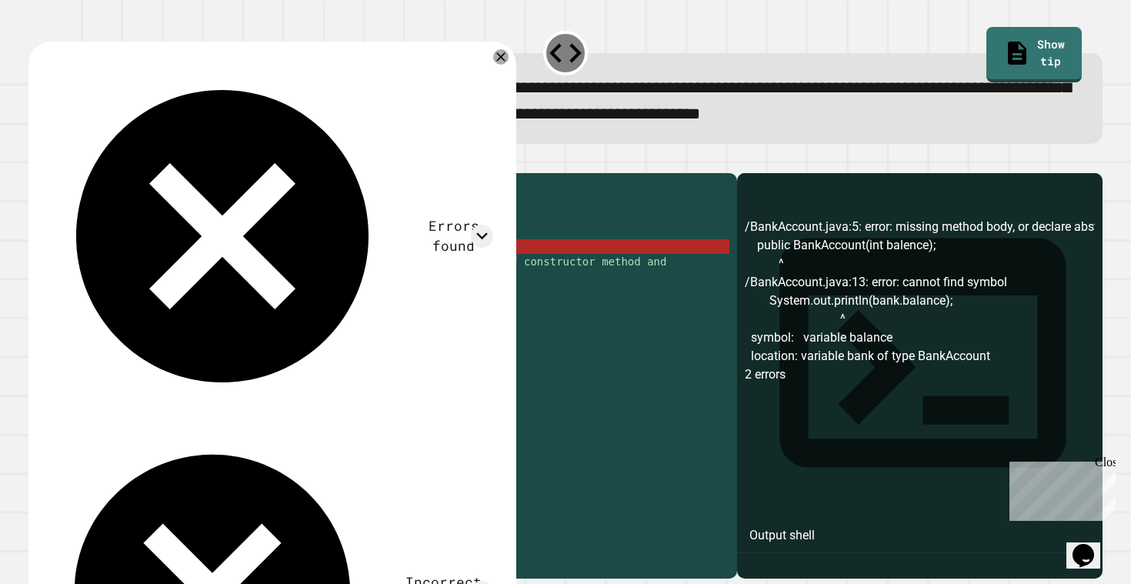
click at [231, 273] on div "public class BankAccount { // instance variable starting on Line 4 int balence …" at bounding box center [398, 371] width 662 height 380
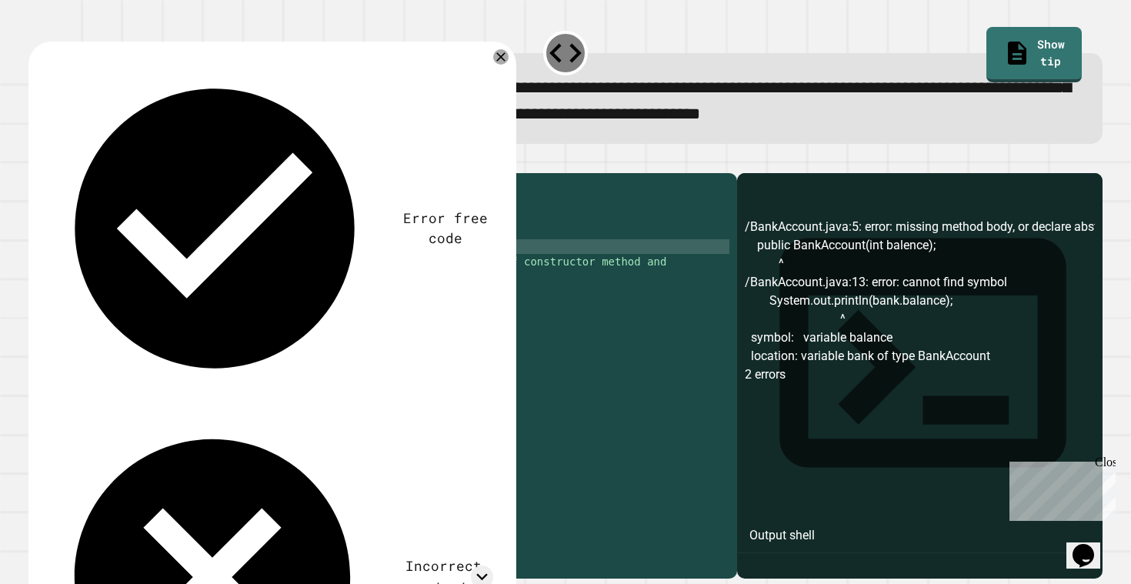
click at [46, 173] on div at bounding box center [565, 164] width 1075 height 18
click at [36, 161] on icon "button" at bounding box center [36, 161] width 0 height 0
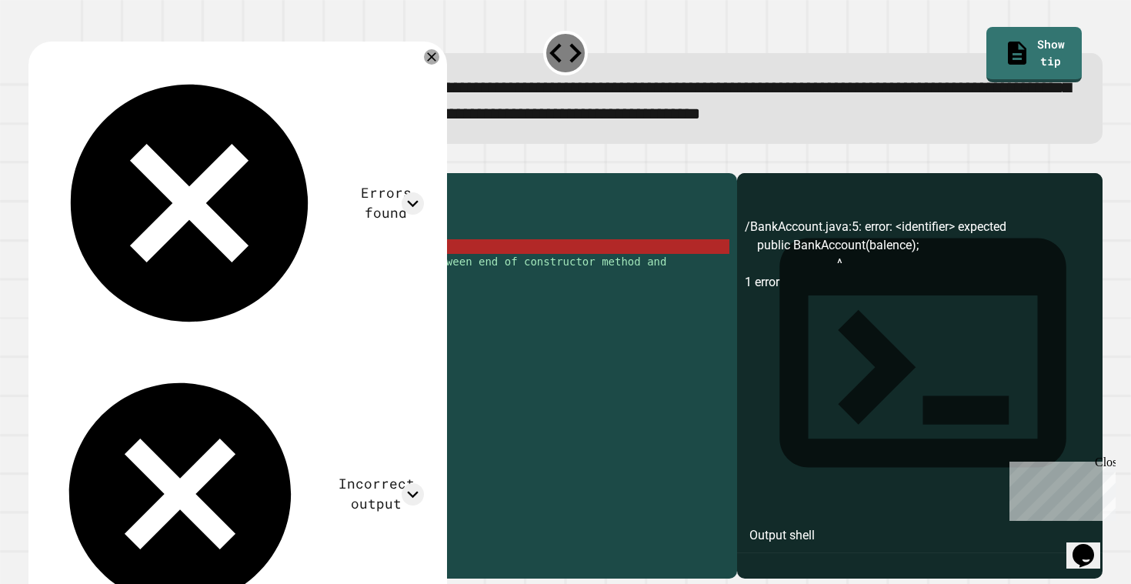
click at [305, 266] on div "public class BankAccount { // instance variable starting on Line 4 int balence …" at bounding box center [398, 371] width 662 height 380
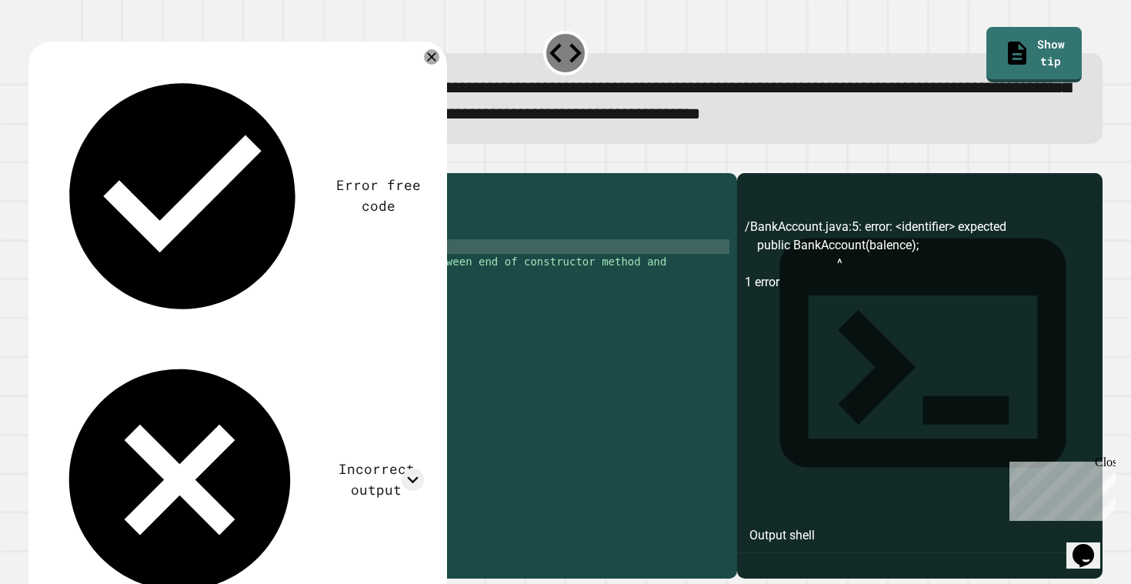
scroll to position [0, 14]
click at [36, 161] on icon "button" at bounding box center [36, 161] width 0 height 0
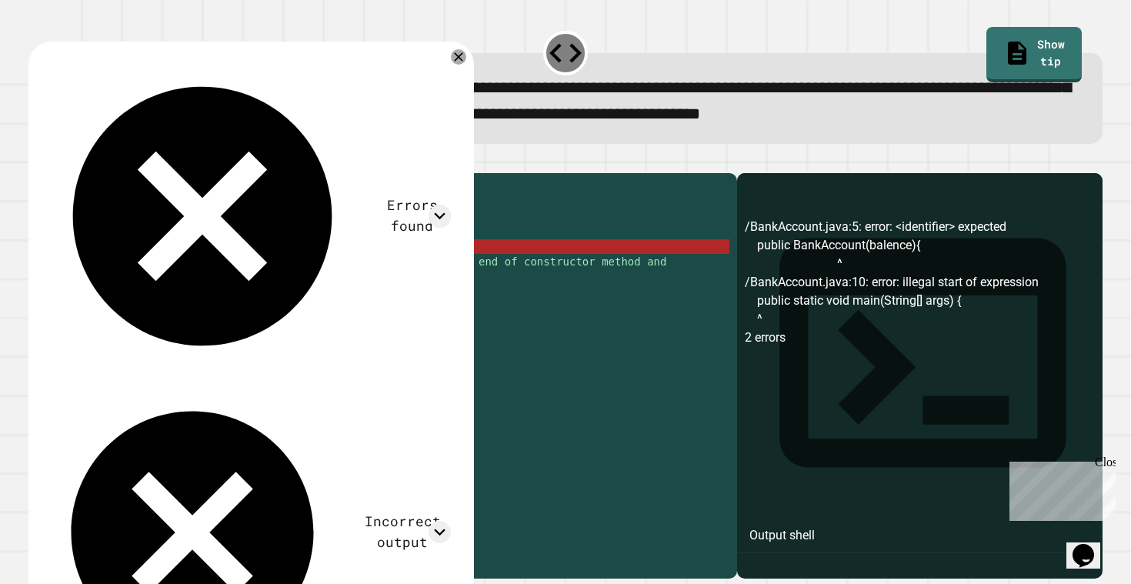
click at [352, 273] on div "public class BankAccount { // instance variable starting on Line 4 int balence …" at bounding box center [398, 371] width 662 height 380
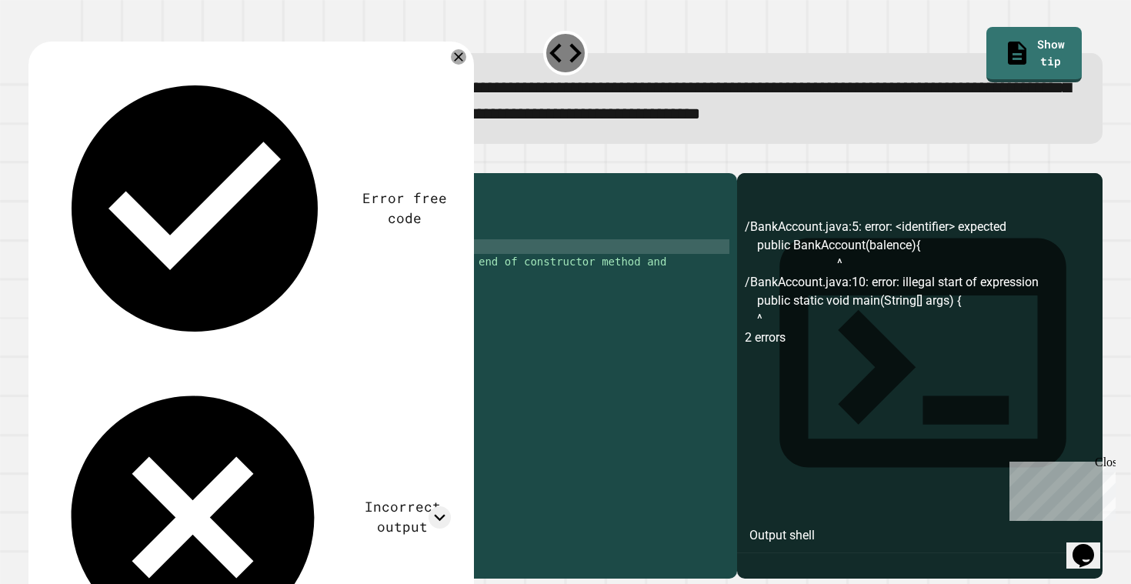
click at [216, 270] on div "public class BankAccount { // instance variable starting on Line 4 int balence …" at bounding box center [398, 371] width 662 height 380
drag, startPoint x: 59, startPoint y: 181, endPoint x: 65, endPoint y: 188, distance: 8.8
click at [36, 161] on icon "button" at bounding box center [36, 161] width 0 height 0
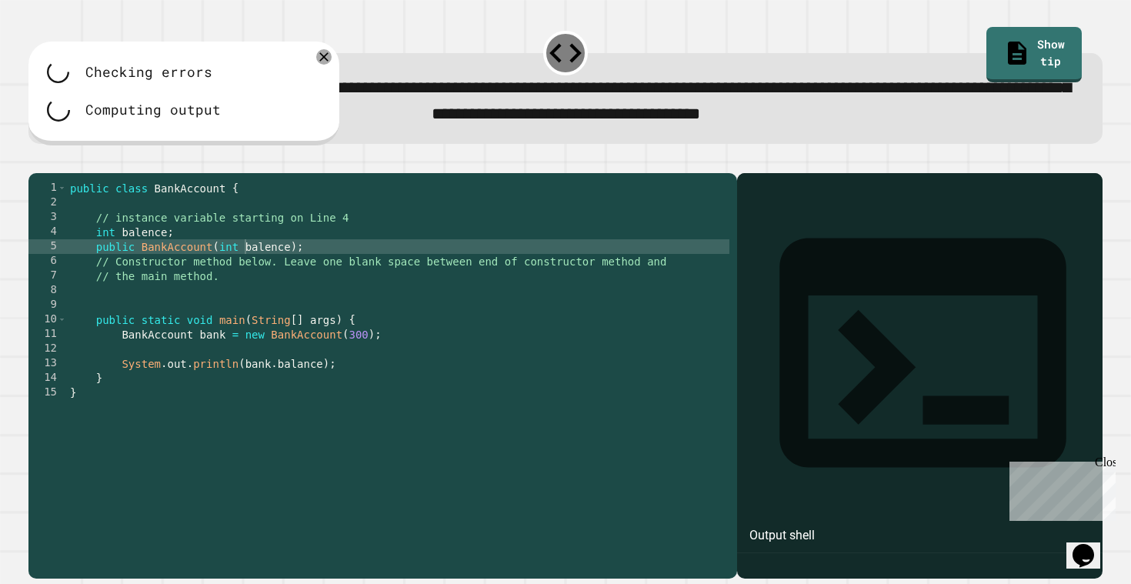
click at [305, 272] on div "public class BankAccount { // instance variable starting on Line 4 int balence …" at bounding box center [398, 371] width 662 height 380
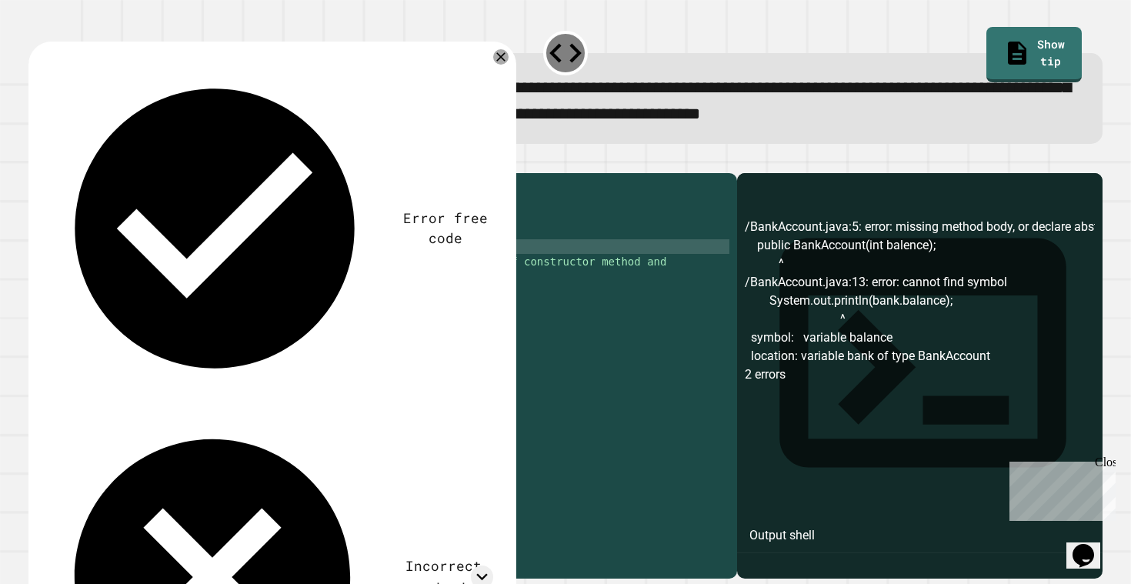
type textarea "**********"
click at [50, 175] on icon "button" at bounding box center [46, 170] width 8 height 11
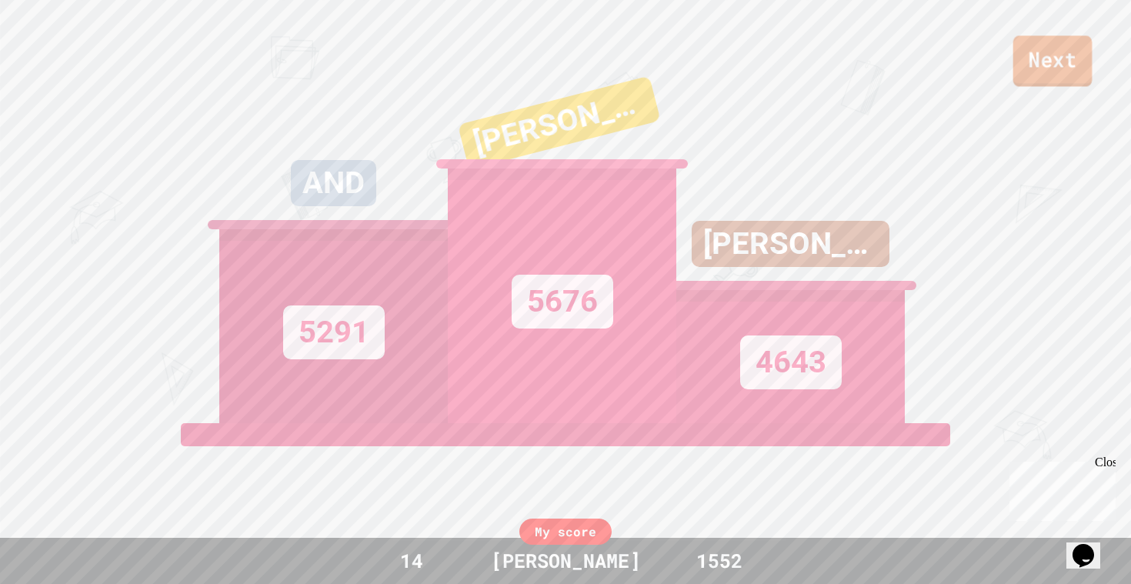
click at [1056, 72] on link "Next" at bounding box center [1052, 60] width 79 height 51
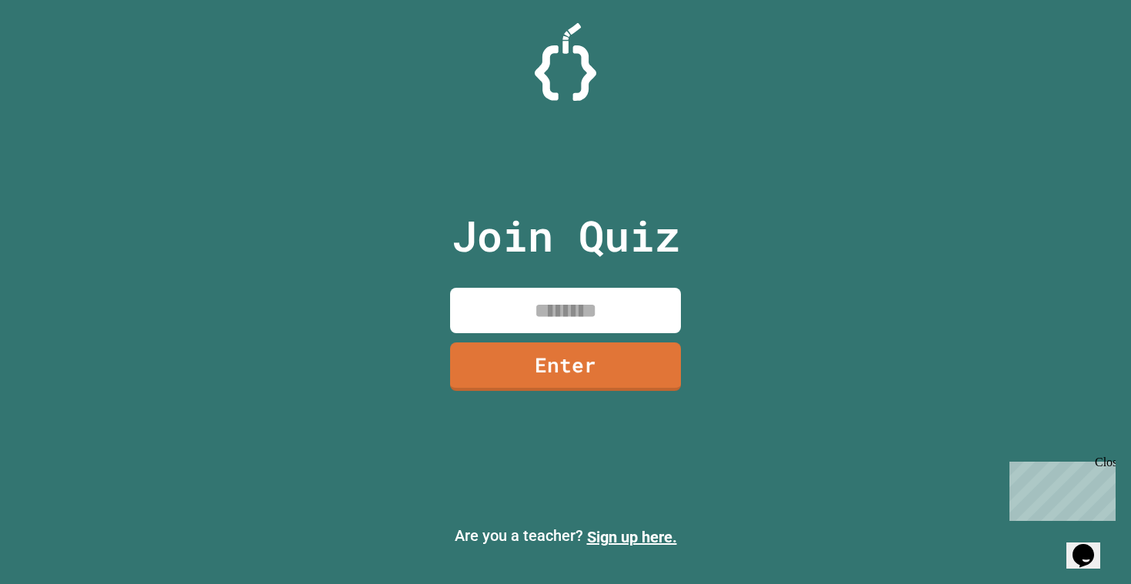
click at [813, 402] on div "Join Quiz Enter Are you a teacher? Sign up here." at bounding box center [565, 292] width 1131 height 584
click at [813, 312] on div "Join Quiz Enter Are you a teacher? Sign up here." at bounding box center [565, 292] width 1131 height 584
click at [859, 334] on div "Join Quiz Enter Are you a teacher? Sign up here." at bounding box center [565, 292] width 1131 height 584
click at [859, 258] on div "Join Quiz Enter Are you a teacher? Sign up here." at bounding box center [565, 292] width 1131 height 584
click at [529, 318] on input at bounding box center [565, 310] width 231 height 45
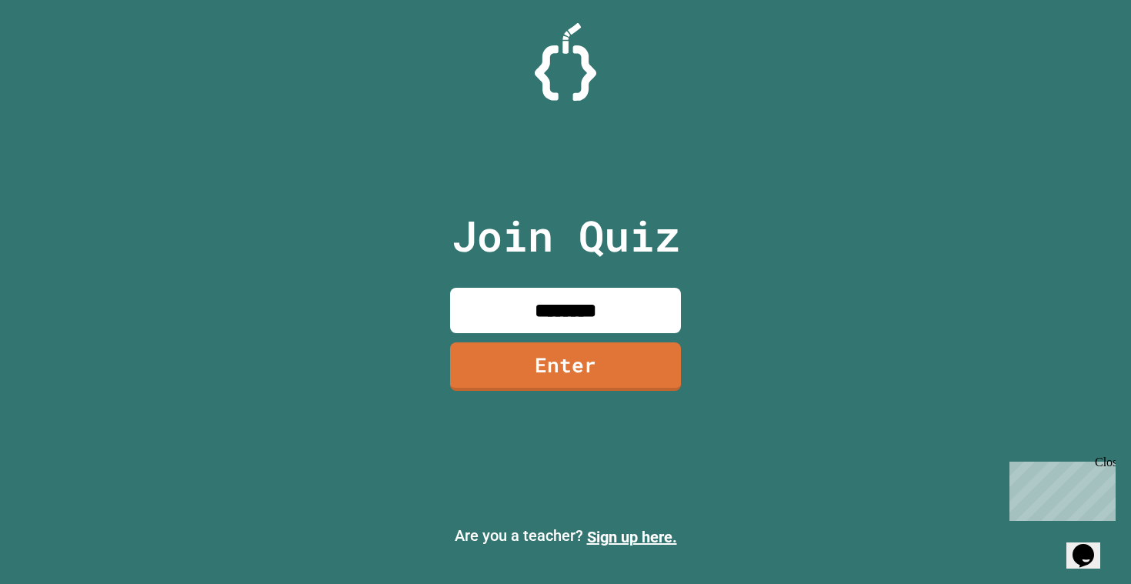
type input "********"
click at [556, 372] on link "Enter" at bounding box center [565, 364] width 230 height 51
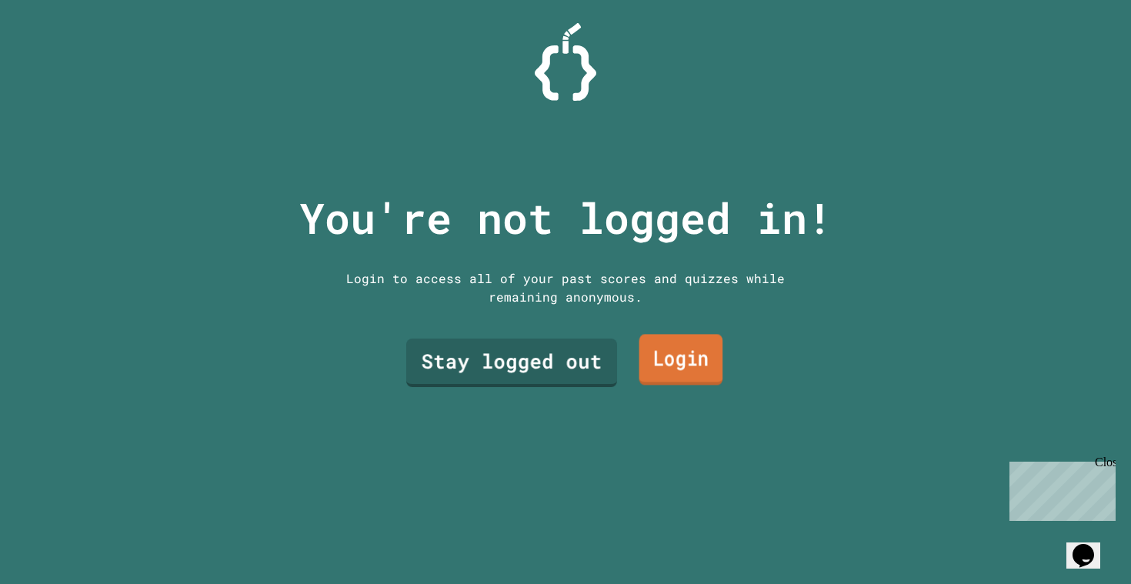
click at [579, 364] on link "Stay logged out" at bounding box center [511, 363] width 211 height 48
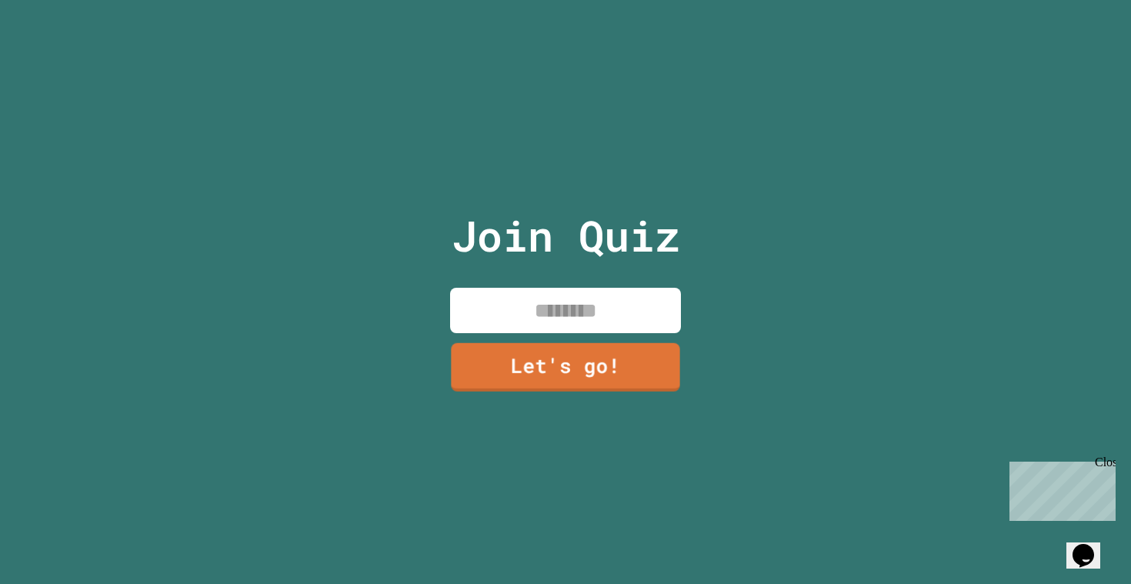
click at [609, 308] on input at bounding box center [565, 310] width 231 height 45
type input "****"
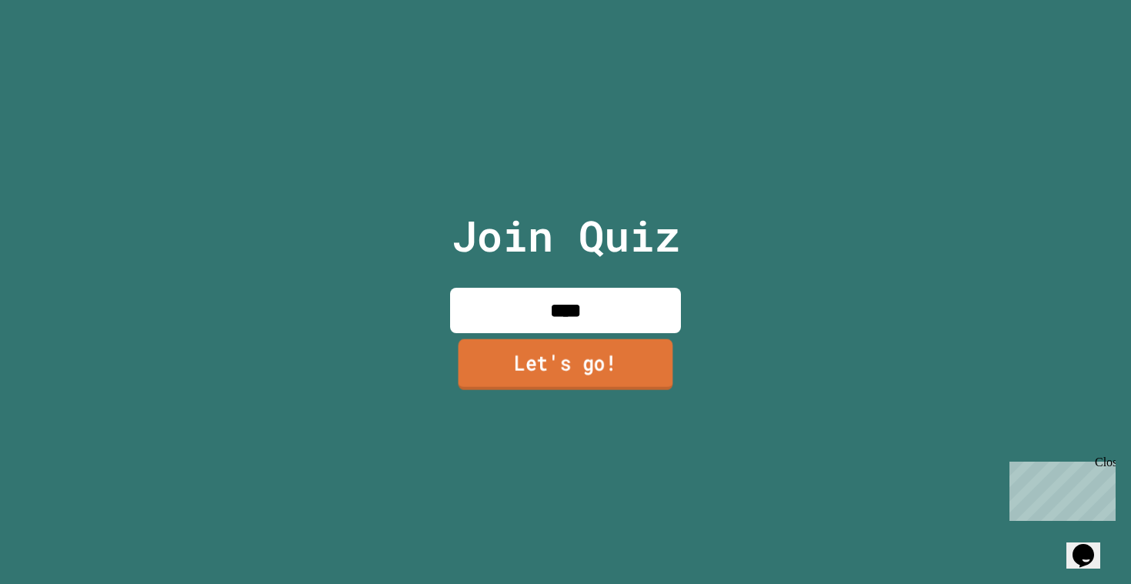
click at [565, 363] on link "Let's go!" at bounding box center [566, 364] width 215 height 51
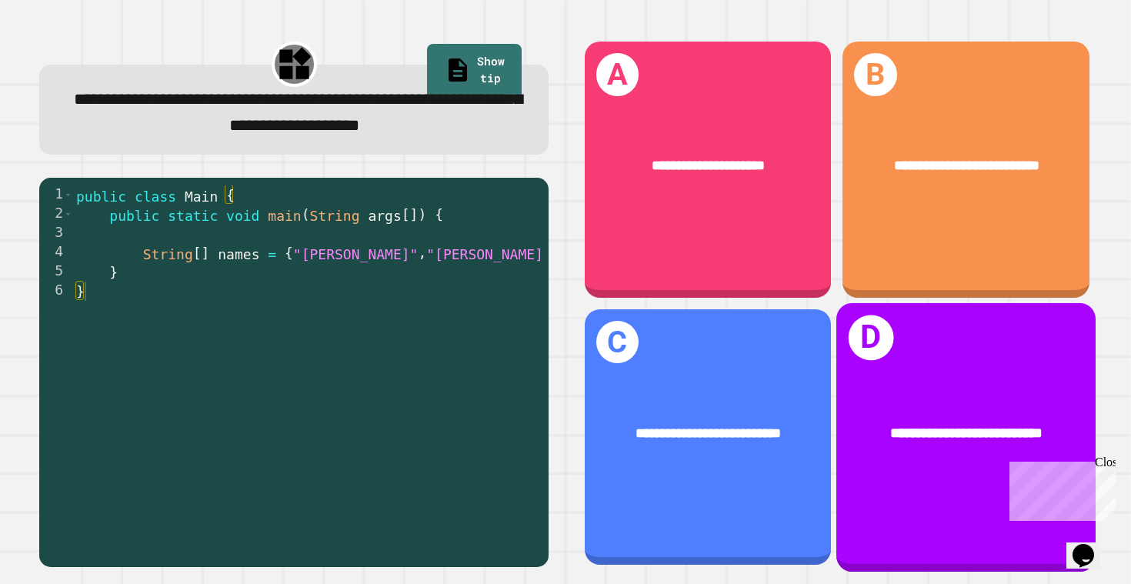
click at [924, 432] on span "**********" at bounding box center [966, 433] width 152 height 15
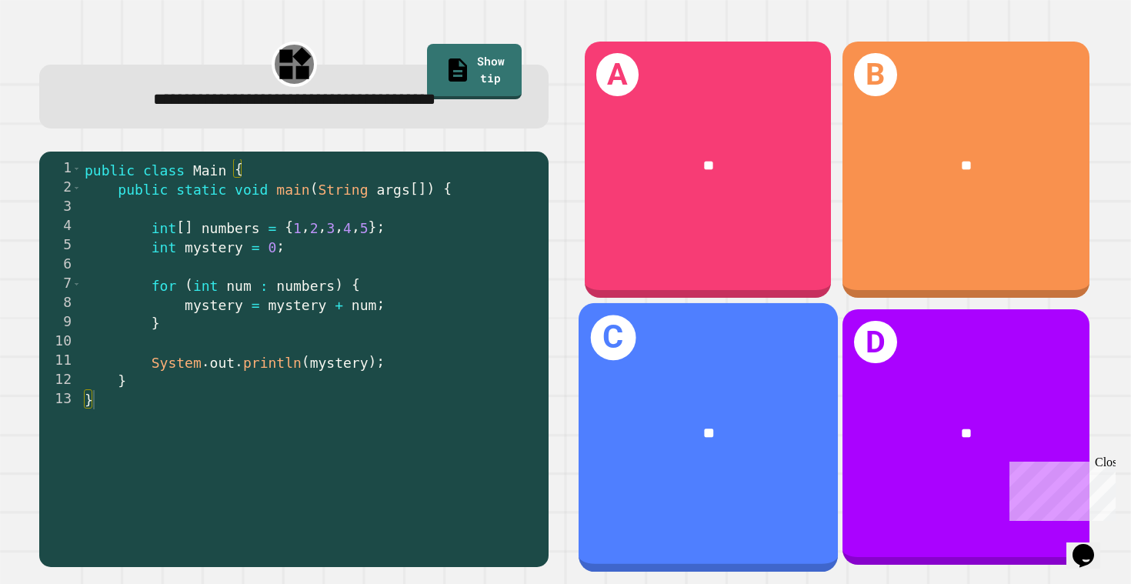
click at [675, 450] on div "**" at bounding box center [708, 433] width 259 height 80
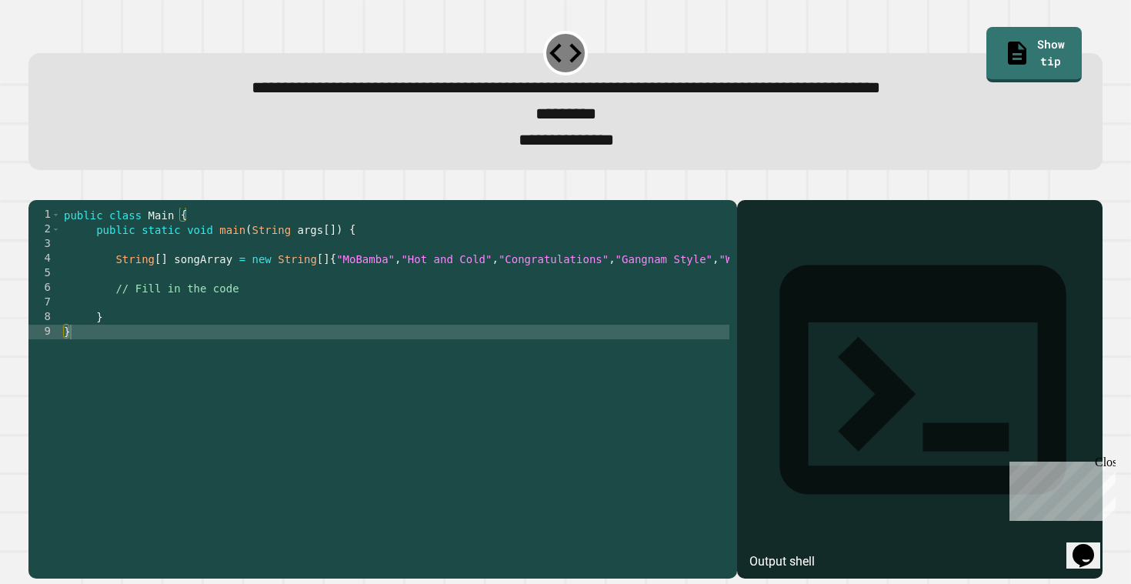
click at [275, 308] on div "public class Main { public static void main ( String args [ ]) { String [ ] son…" at bounding box center [487, 383] width 853 height 351
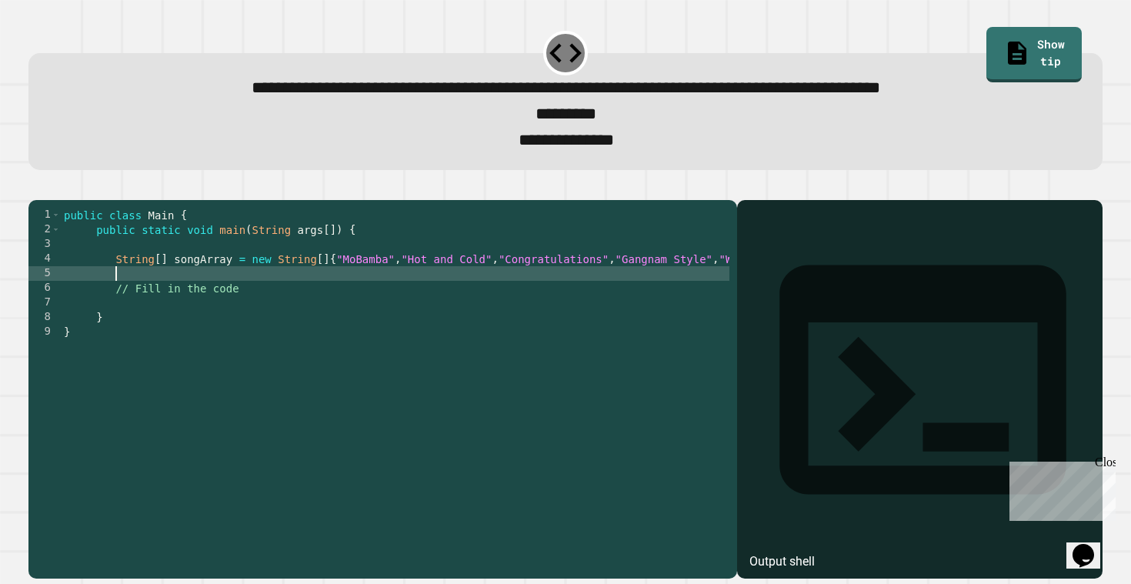
click at [221, 337] on div "public class Main { public static void main ( String args [ ]) { String [ ] son…" at bounding box center [487, 383] width 853 height 351
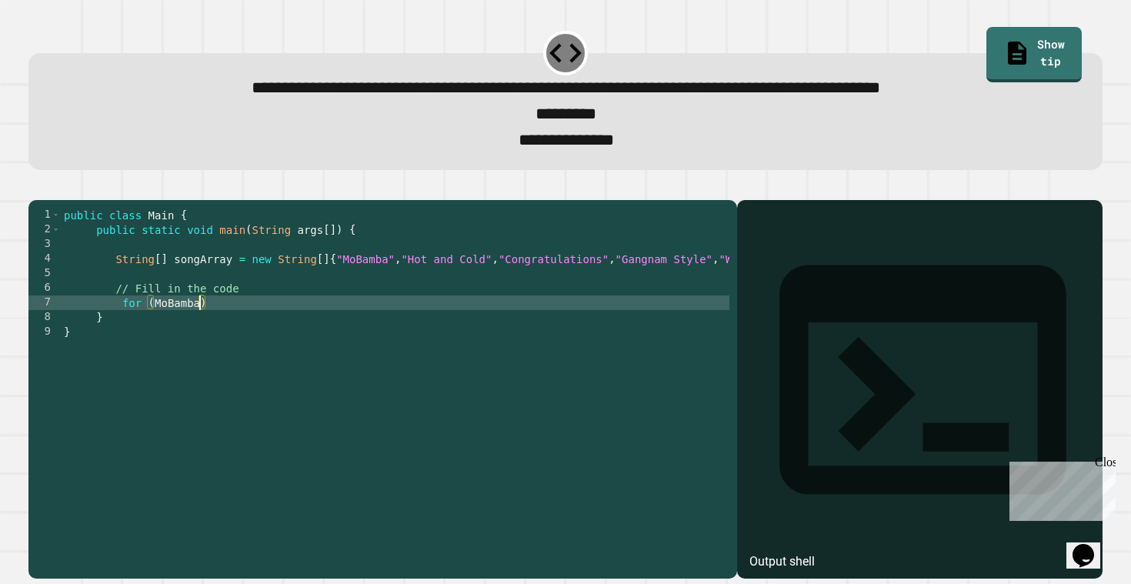
scroll to position [0, 9]
click at [152, 332] on div "public class Main { public static void main ( String args [ ]) { String [ ] son…" at bounding box center [487, 383] width 853 height 351
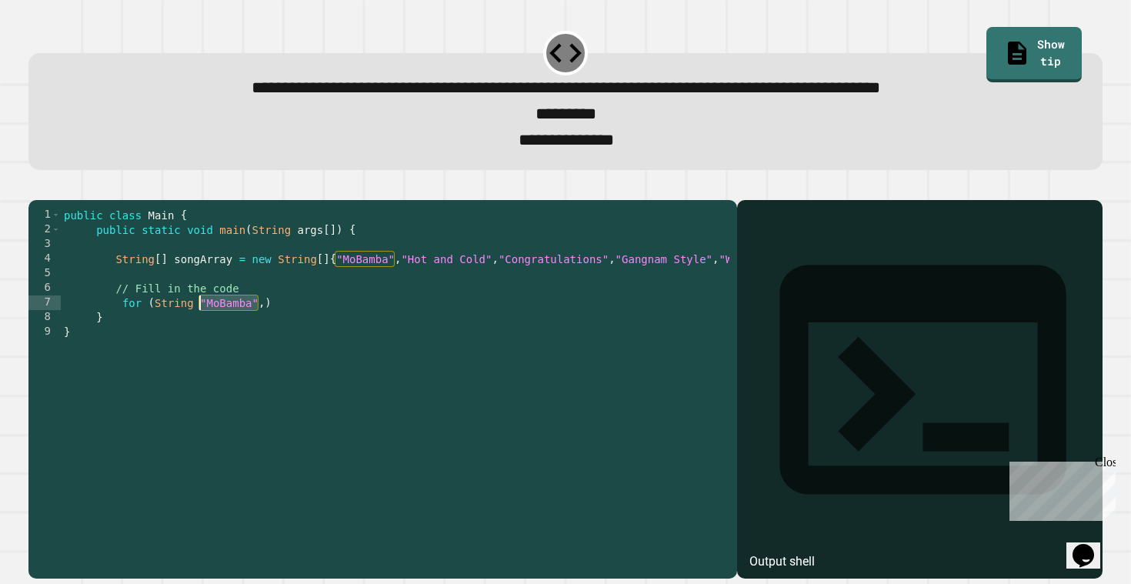
drag, startPoint x: 256, startPoint y: 333, endPoint x: 200, endPoint y: 333, distance: 56.2
click at [200, 333] on div "public class Main { public static void main ( String args [ ]) { String [ ] son…" at bounding box center [487, 383] width 853 height 351
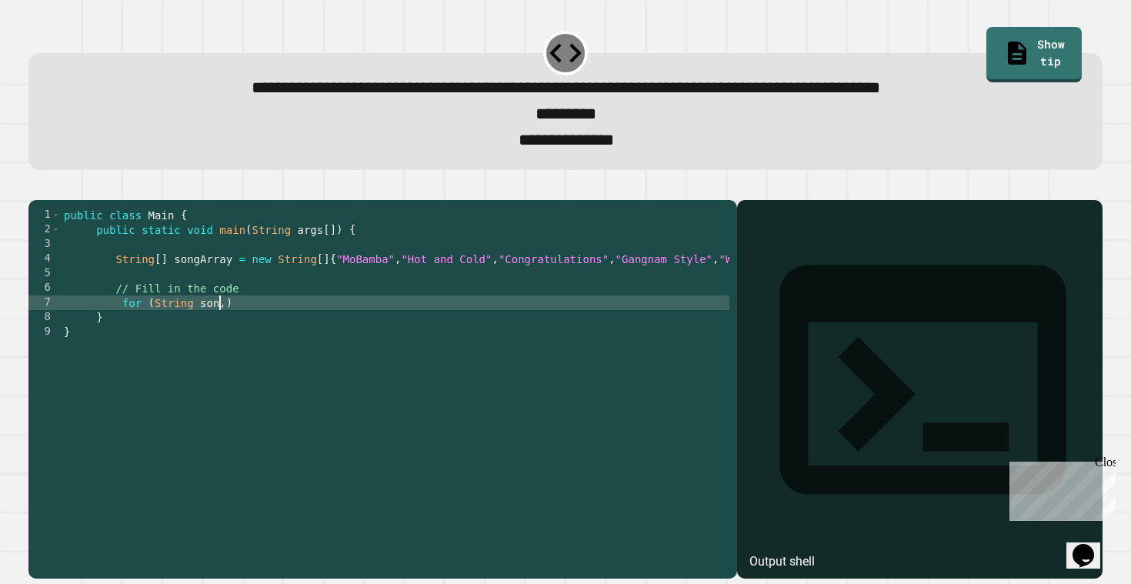
scroll to position [0, 11]
click at [237, 334] on div "public class Main { public static void main ( String args [ ]) { String [ ] son…" at bounding box center [487, 383] width 853 height 351
type textarea "**********"
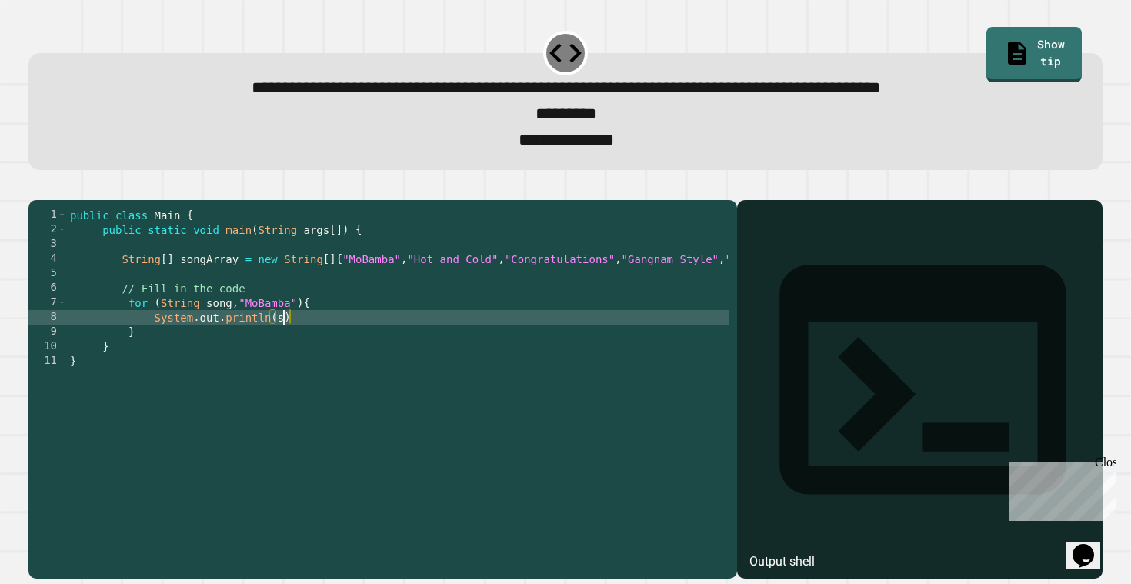
scroll to position [0, 15]
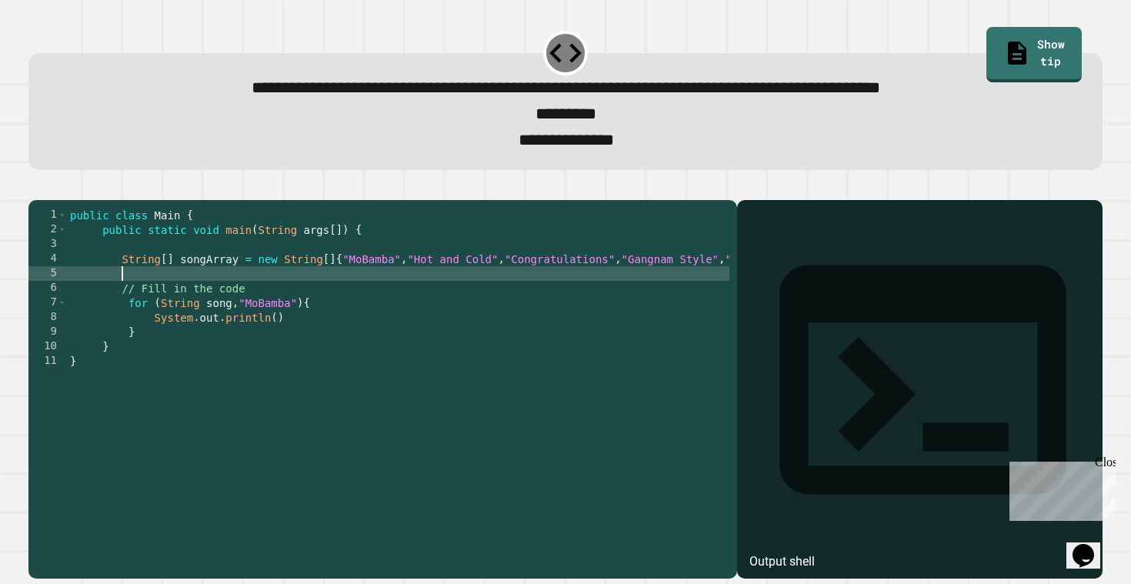
click at [212, 301] on div "public class Main { public static void main ( String args [ ]) { String [ ] son…" at bounding box center [493, 383] width 853 height 351
click at [276, 348] on div "public class Main { public static void main ( String args [ ]) { String [ ] son…" at bounding box center [493, 383] width 853 height 351
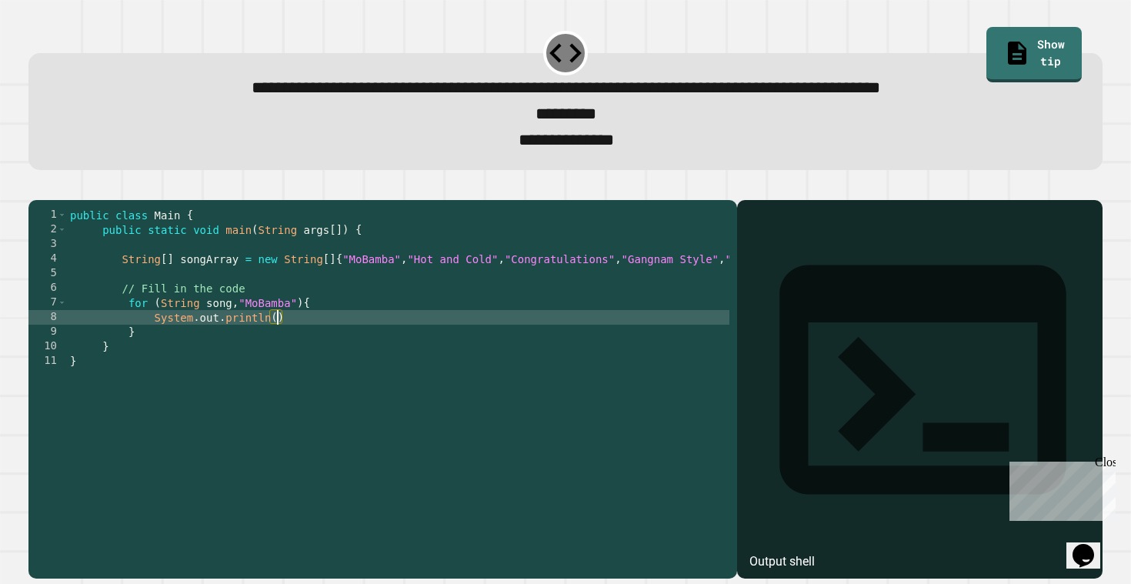
click at [222, 291] on div "public class Main { public static void main ( String args [ ]) { String [ ] son…" at bounding box center [493, 383] width 853 height 351
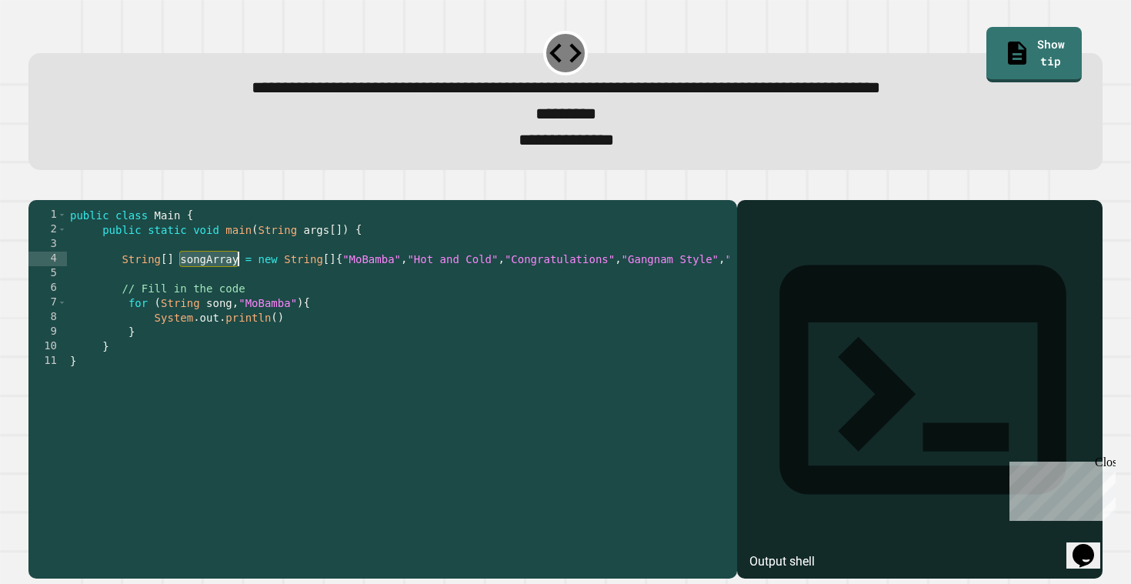
click at [272, 330] on div "public class Main { public static void main ( String args [ ]) { String [ ] son…" at bounding box center [493, 383] width 853 height 351
paste textarea "**"
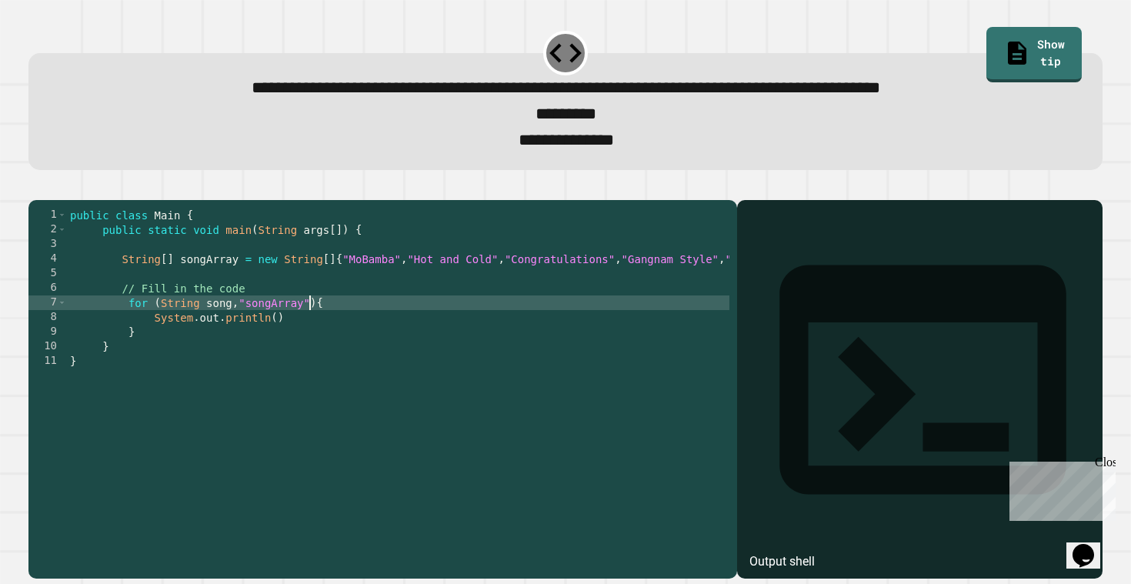
click at [318, 333] on div "public class Main { public static void main ( String args [ ]) { String [ ] son…" at bounding box center [493, 383] width 853 height 351
click at [251, 330] on div "public class Main { public static void main ( String args [ ]) { String [ ] son…" at bounding box center [493, 383] width 853 height 351
click at [278, 348] on div "public class Main { public static void main ( String args [ ]) { String [ ] son…" at bounding box center [493, 383] width 853 height 351
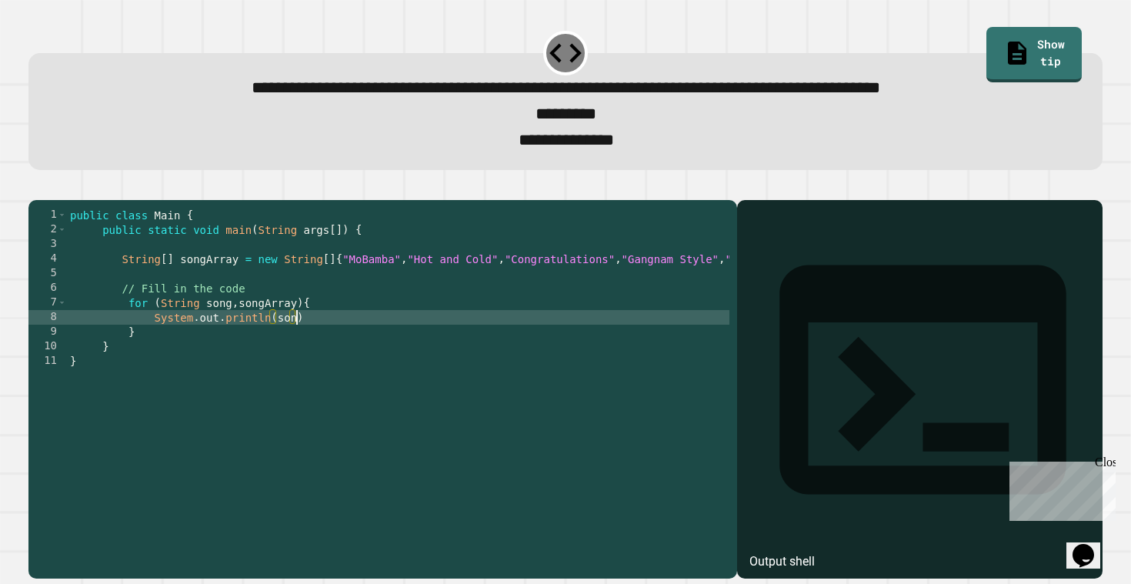
scroll to position [0, 16]
click at [350, 352] on div "public class Main { public static void main ( String args [ ]) { String [ ] son…" at bounding box center [493, 383] width 853 height 351
click at [36, 187] on icon "button" at bounding box center [36, 187] width 0 height 0
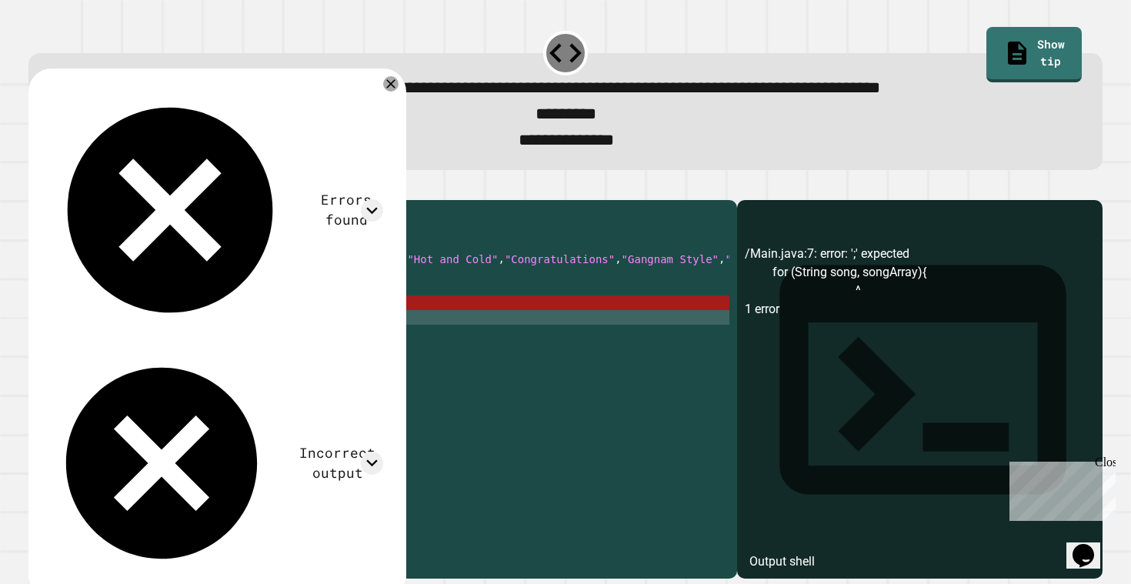
click at [322, 332] on div "public class Main { public static void main ( String args [ ]) { String [ ] son…" at bounding box center [493, 383] width 853 height 351
click at [235, 336] on div "public class Main { public static void main ( String args [ ]) { String [ ] son…" at bounding box center [493, 383] width 853 height 351
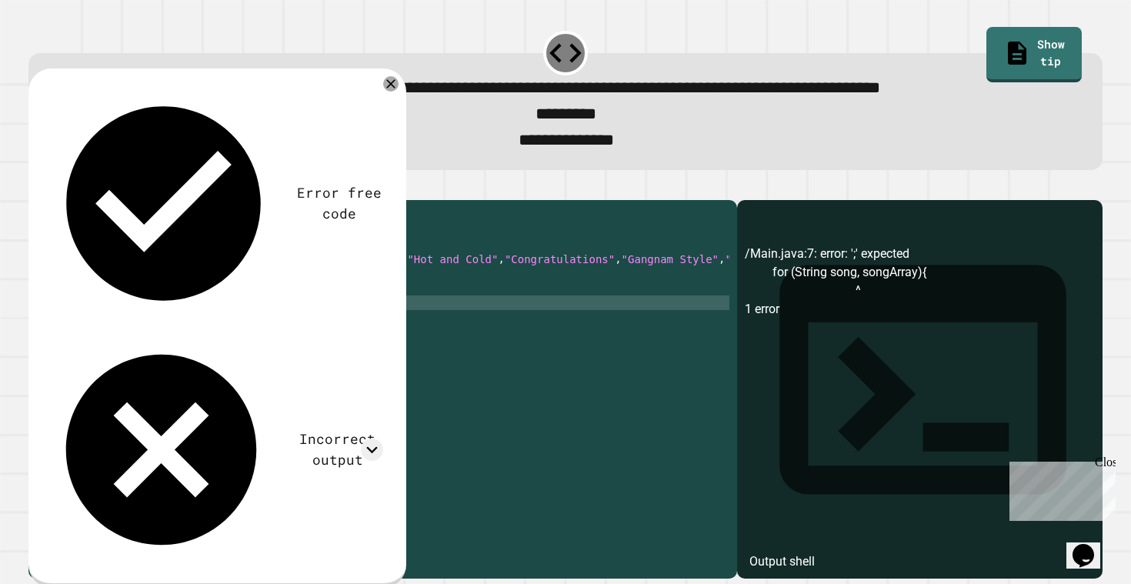
scroll to position [0, 12]
type textarea "**********"
click at [36, 187] on button "button" at bounding box center [36, 187] width 0 height 0
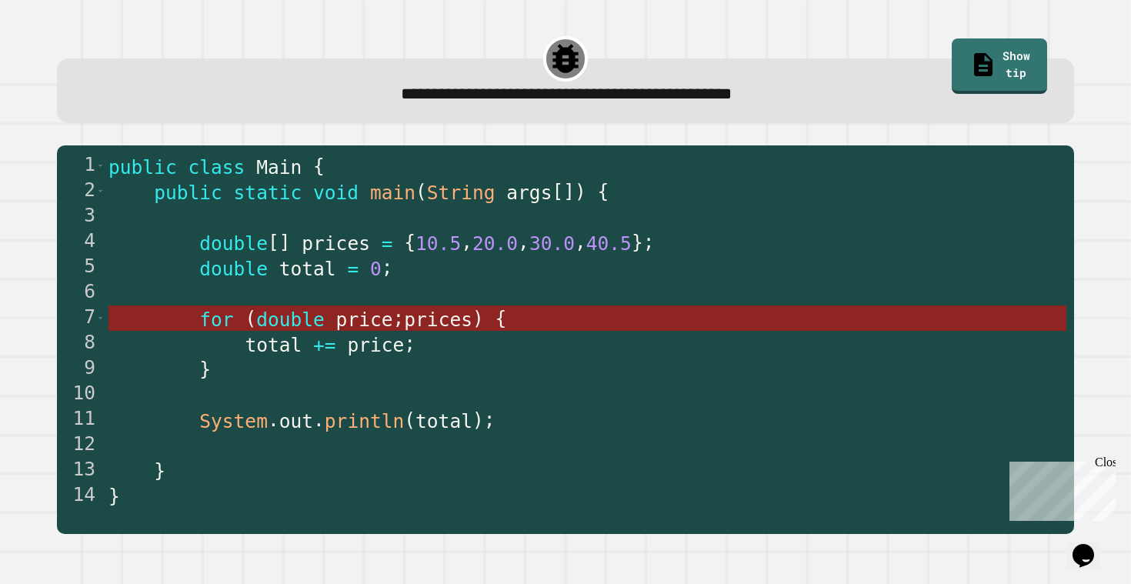
click at [285, 322] on span "double" at bounding box center [290, 320] width 68 height 22
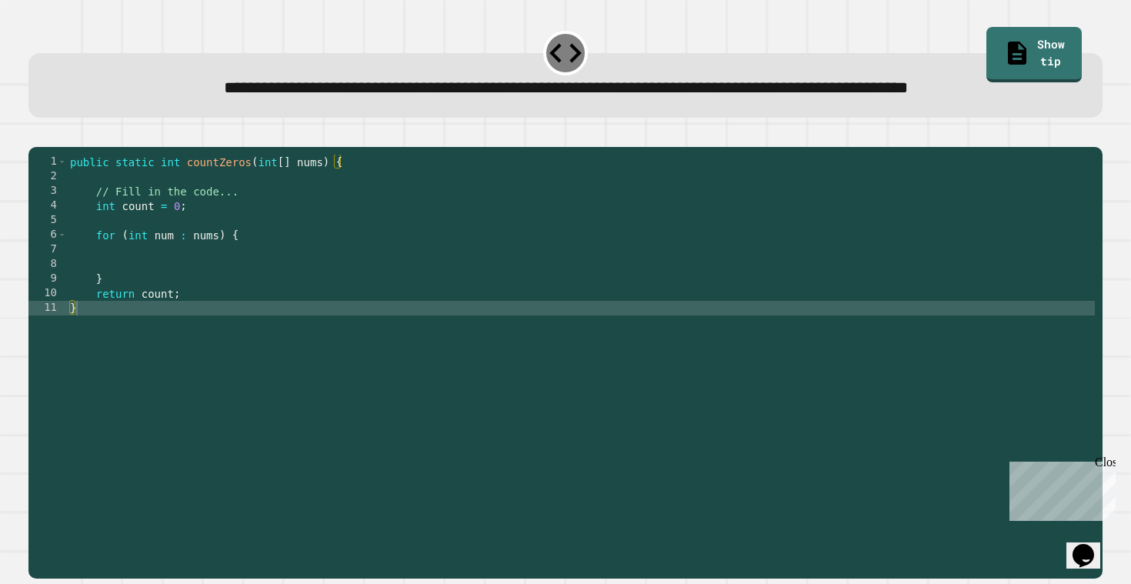
click at [189, 279] on div "public static int countZeros ( int [ ] nums ) { // Fill in the code... int coun…" at bounding box center [581, 359] width 1029 height 409
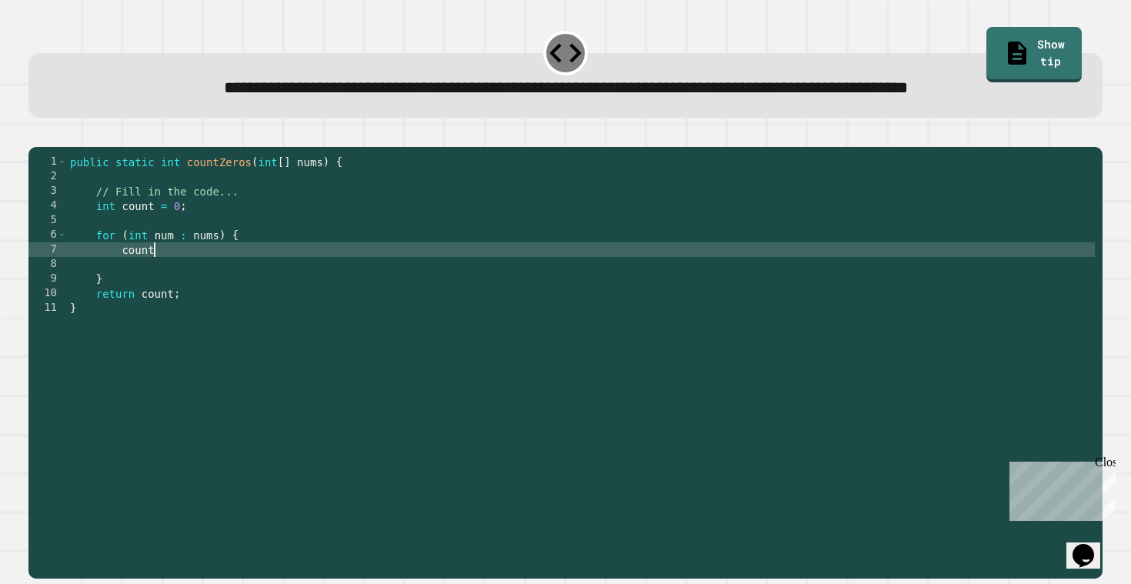
scroll to position [0, 5]
type textarea "********"
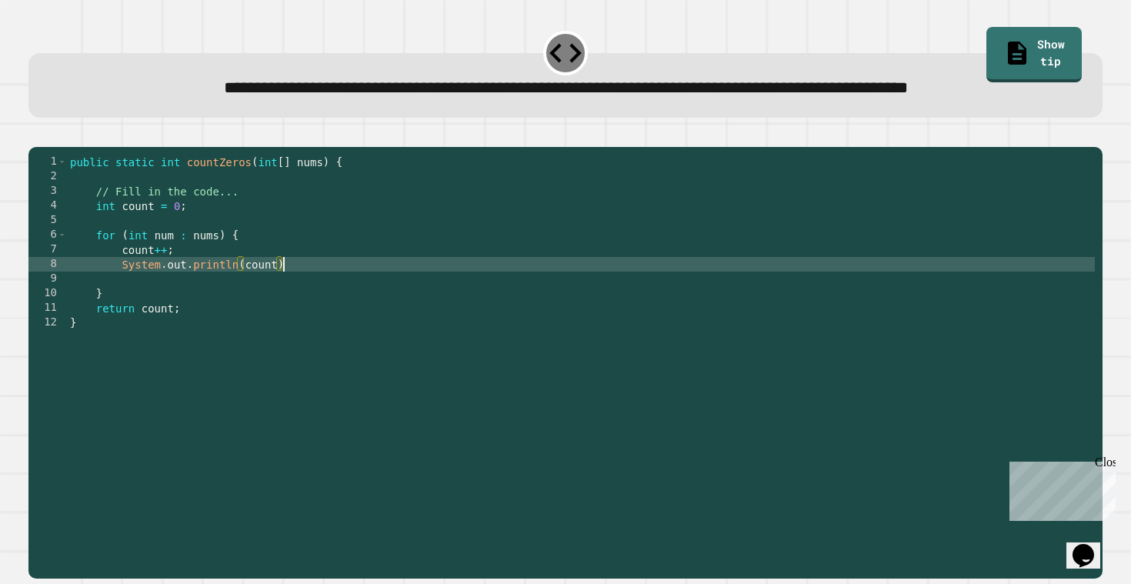
scroll to position [0, 15]
click at [51, 149] on icon "button" at bounding box center [46, 143] width 8 height 11
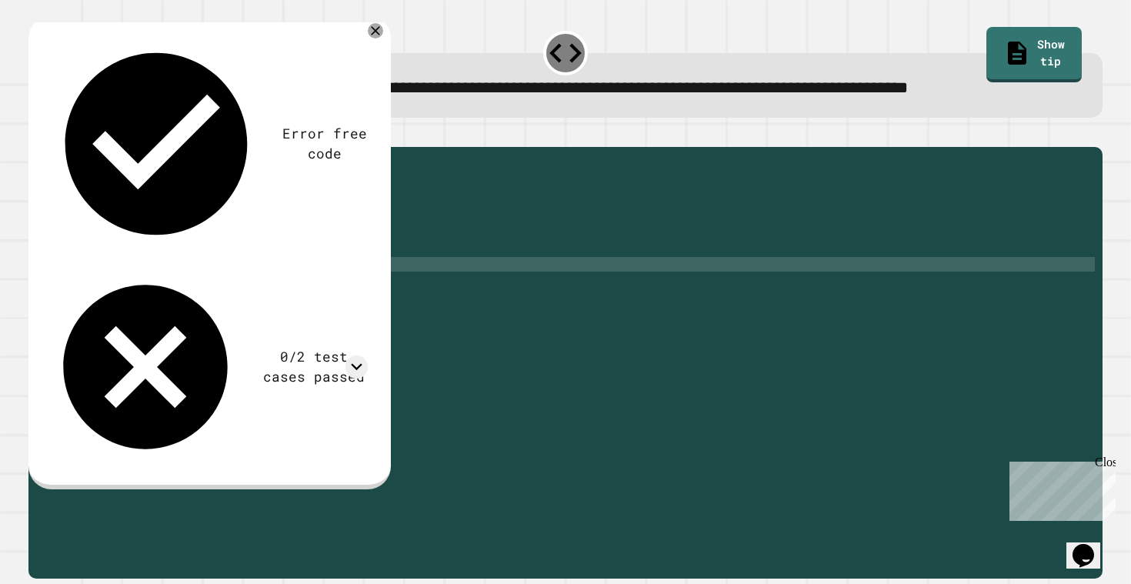
click at [252, 256] on div "public static int countZeros ( int [ ] nums ) { // Fill in the code... int coun…" at bounding box center [581, 359] width 1029 height 409
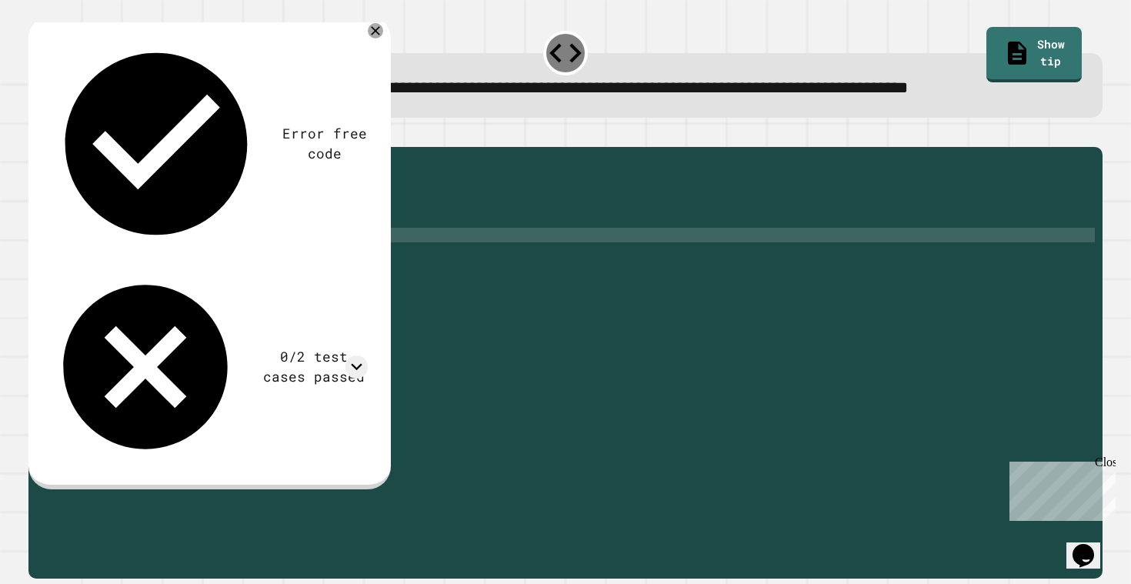
type textarea "**********"
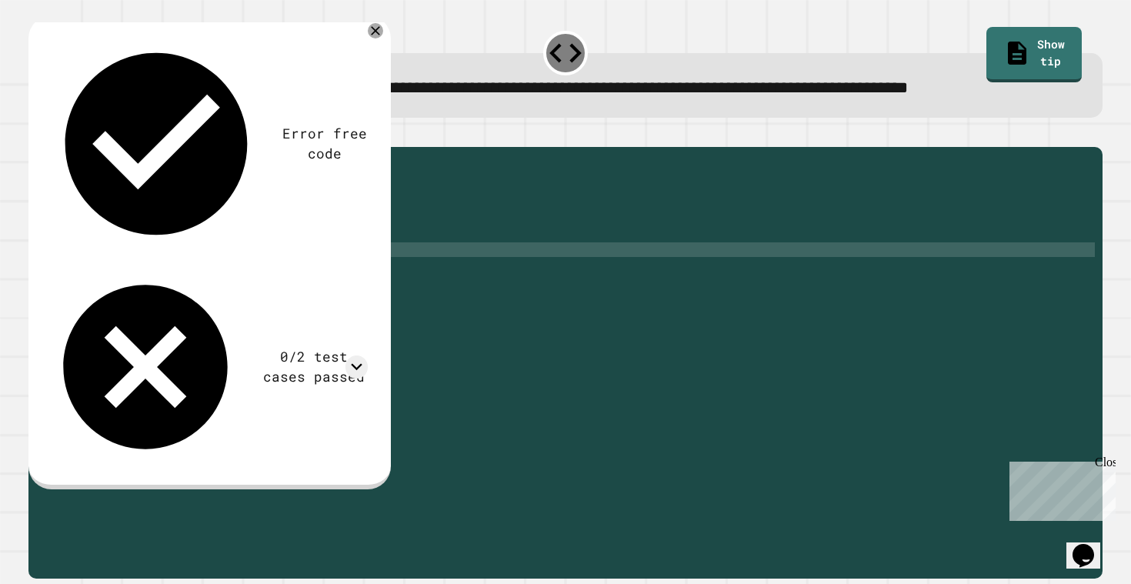
scroll to position [0, 8]
click at [124, 333] on div "public static int countZeros ( int [ ] nums ) { // Fill in the code... int coun…" at bounding box center [581, 359] width 1029 height 409
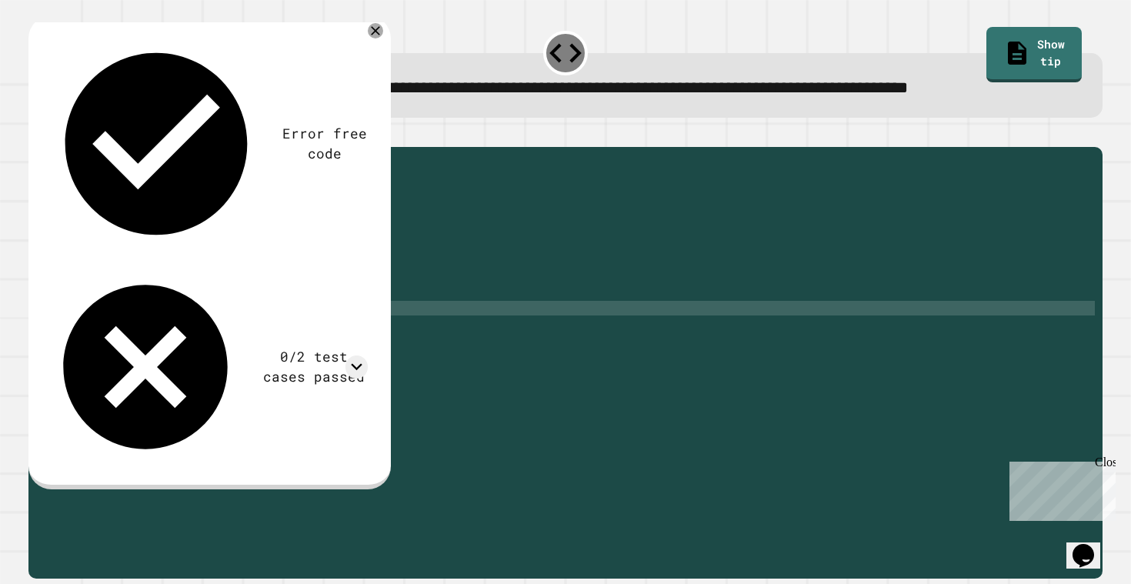
click at [108, 352] on div "public static int countZeros ( int [ ] nums ) { // Fill in the code... int coun…" at bounding box center [581, 359] width 1029 height 409
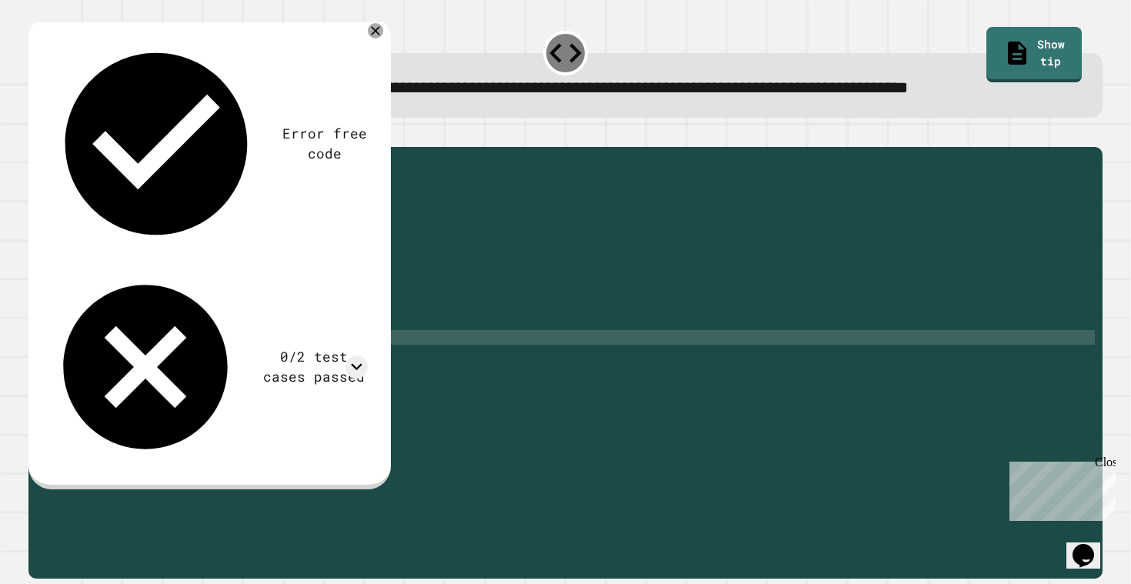
click at [88, 365] on div "public static int countZeros ( int [ ] nums ) { // Fill in the code... int coun…" at bounding box center [581, 359] width 1029 height 409
type textarea "*"
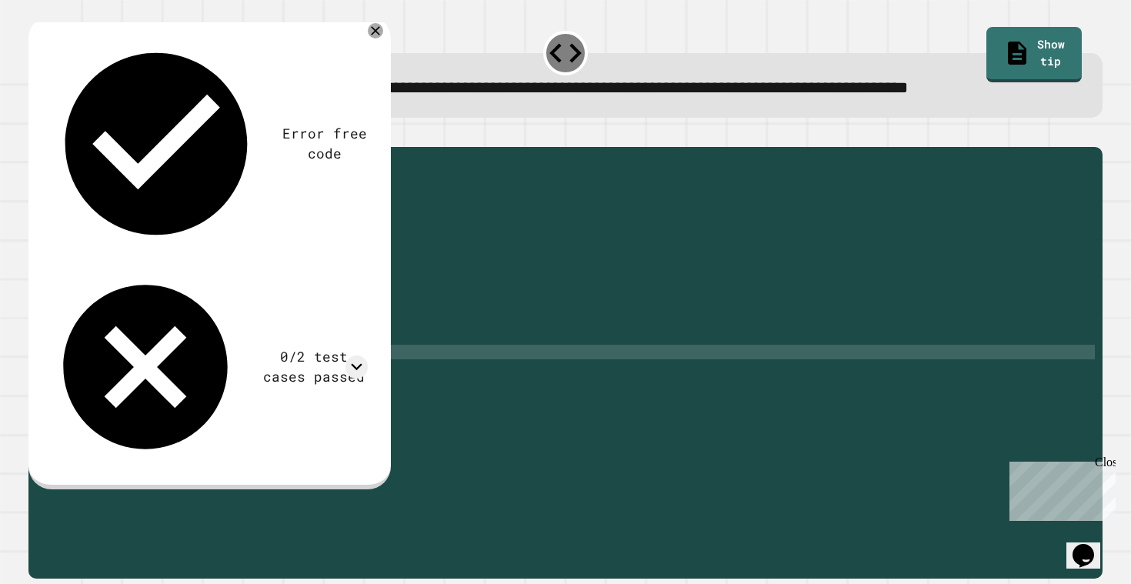
click at [186, 279] on div "public static int countZeros ( int [ ] nums ) { // Fill in the code... int coun…" at bounding box center [581, 359] width 1029 height 409
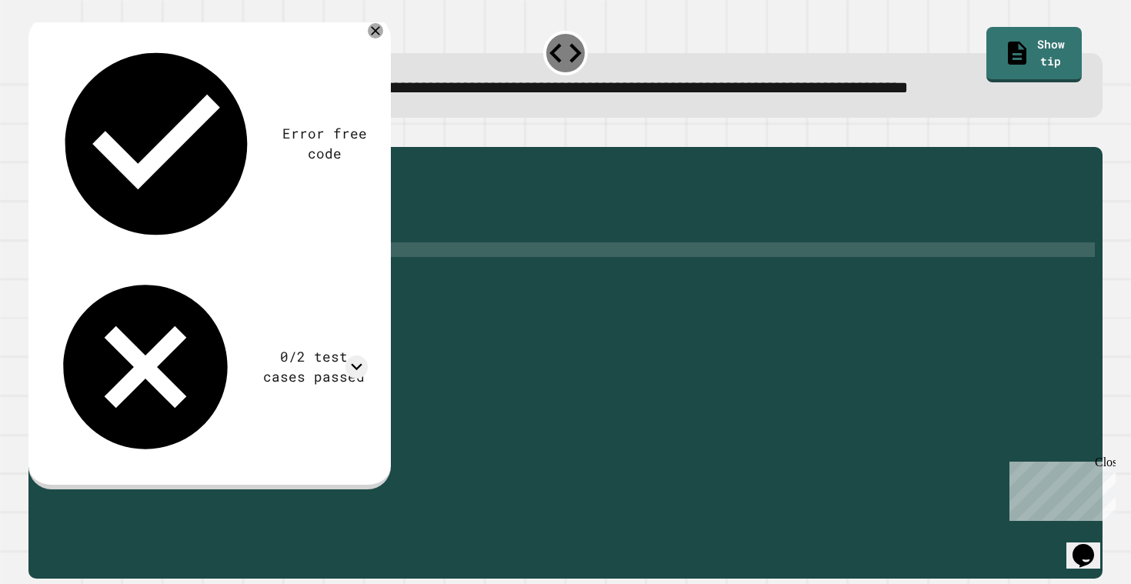
click at [176, 285] on div "public static int countZeros ( int [ ] nums ) { // Fill in the code... int coun…" at bounding box center [581, 359] width 1029 height 409
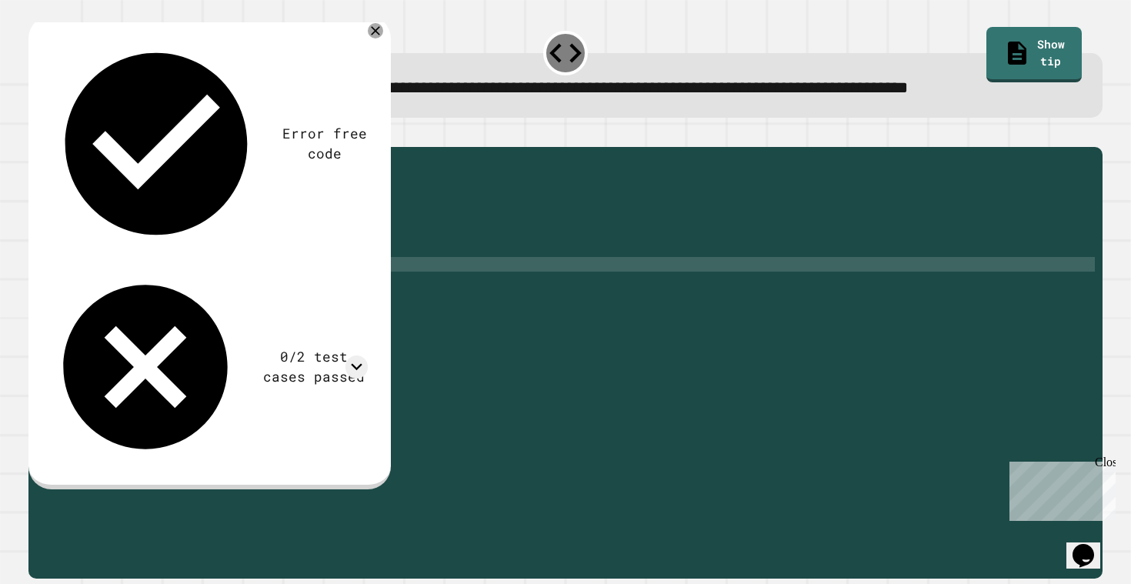
click at [122, 288] on div "public static int countZeros ( int [ ] nums ) { // Fill in the code... int coun…" at bounding box center [581, 359] width 1029 height 409
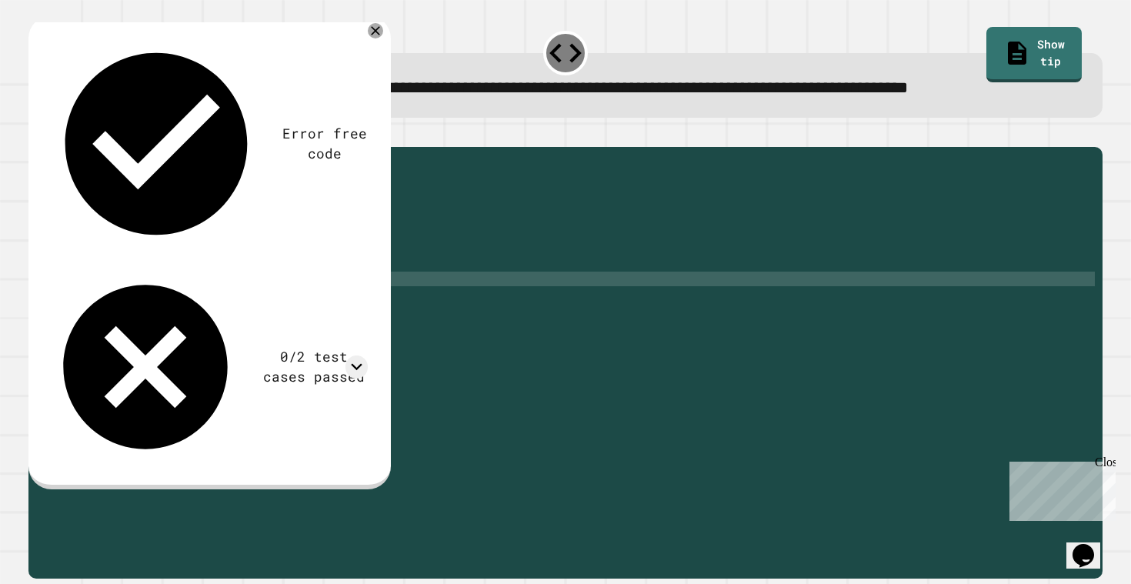
click at [122, 303] on div "public static int countZeros ( int [ ] nums ) { // Fill in the code... int coun…" at bounding box center [581, 359] width 1029 height 409
click at [36, 135] on button "button" at bounding box center [36, 135] width 0 height 0
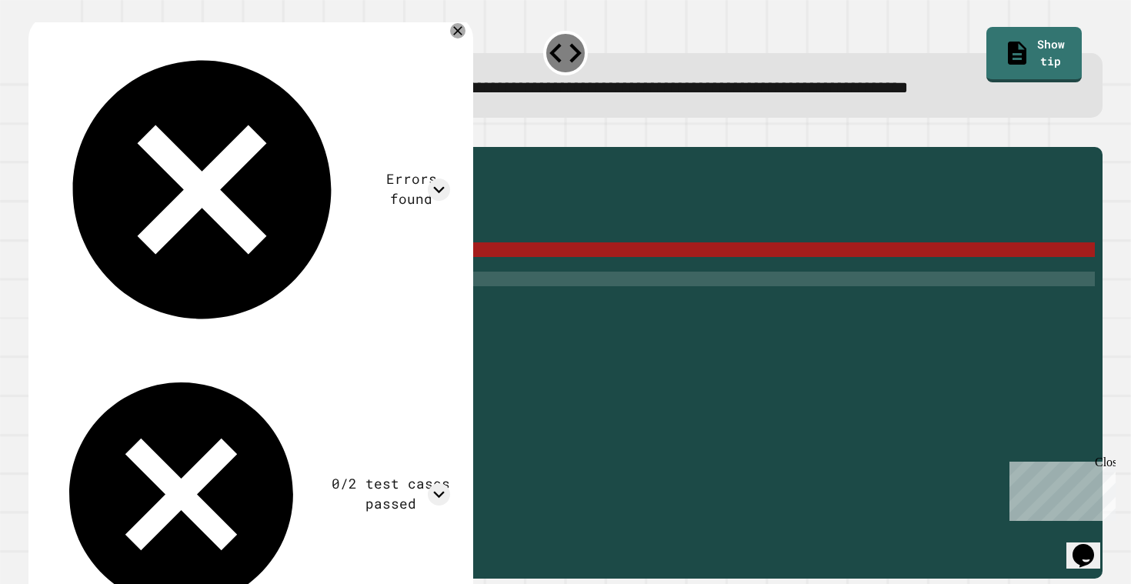
click at [179, 274] on div "public static int countZeros ( int [ ] nums ) { // Fill in the code... int coun…" at bounding box center [581, 359] width 1029 height 409
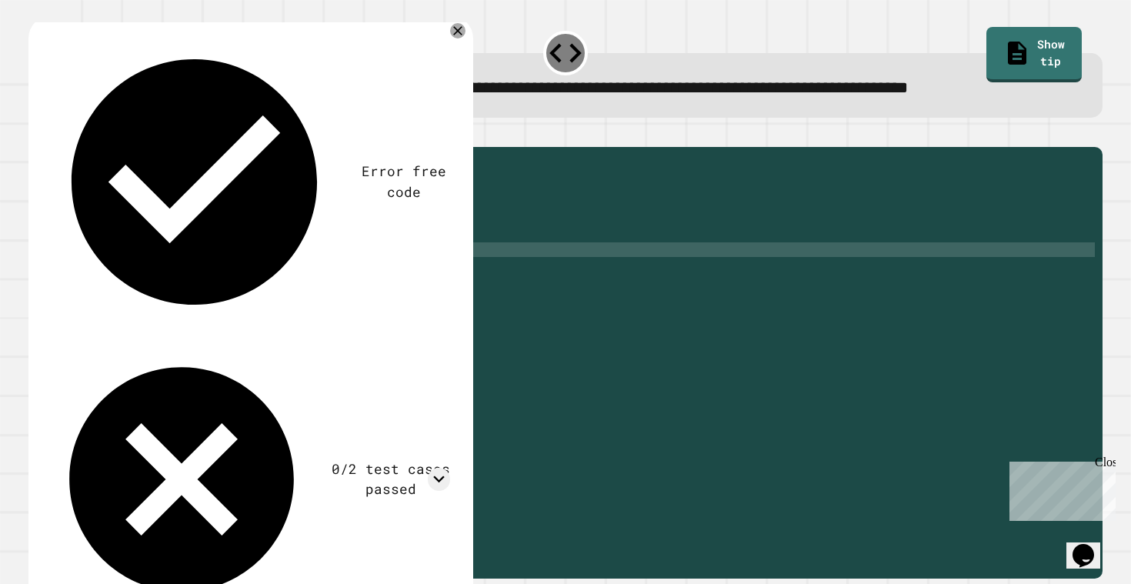
scroll to position [0, 8]
click at [36, 135] on icon "button" at bounding box center [36, 135] width 0 height 0
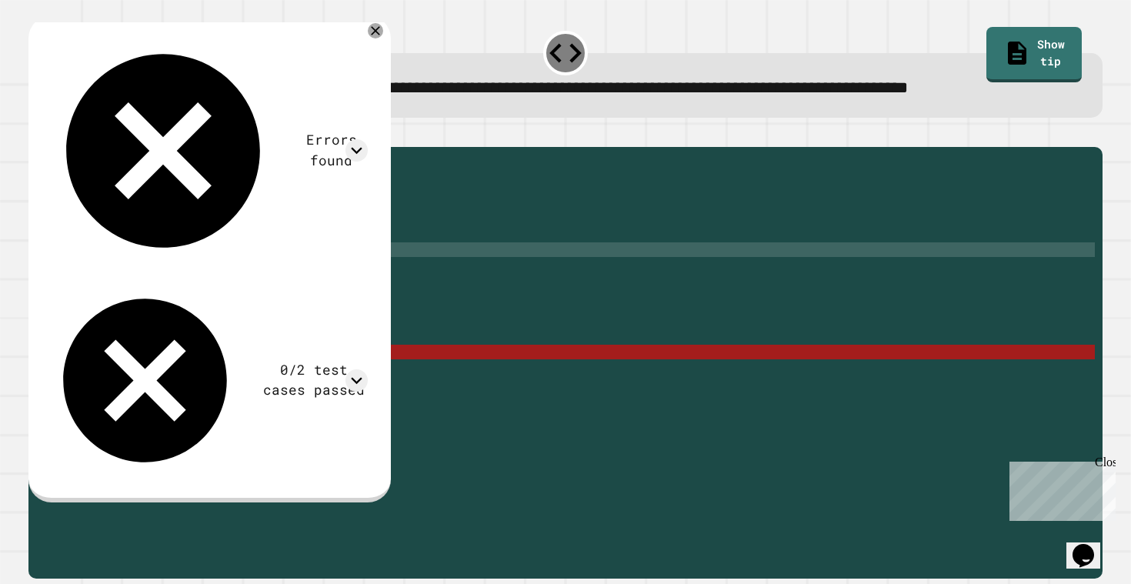
click at [92, 365] on div "public static int countZeros ( int [ ] nums ) { // Fill in the code... int coun…" at bounding box center [581, 359] width 1029 height 409
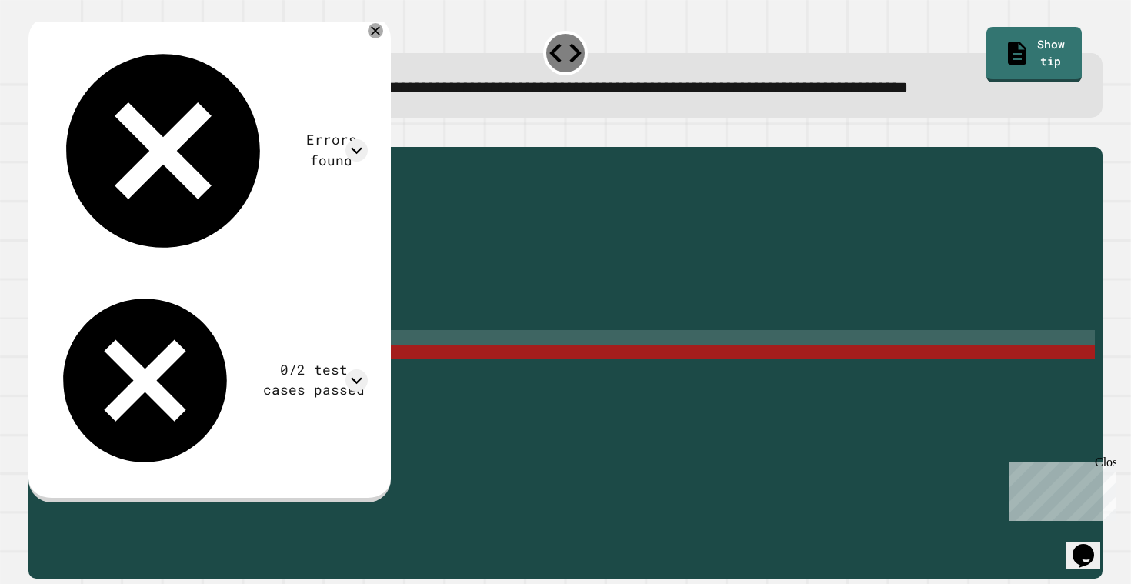
scroll to position [0, 0]
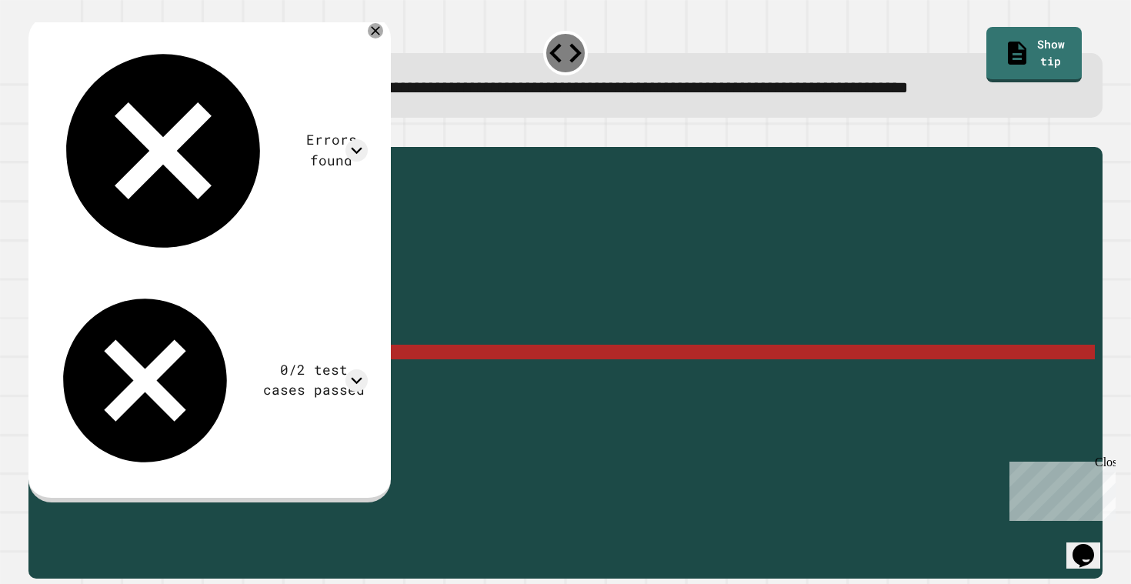
click at [92, 370] on div "public static int countZeros ( int [ ] nums ) { // Fill in the code... int coun…" at bounding box center [581, 359] width 1029 height 409
type textarea "*"
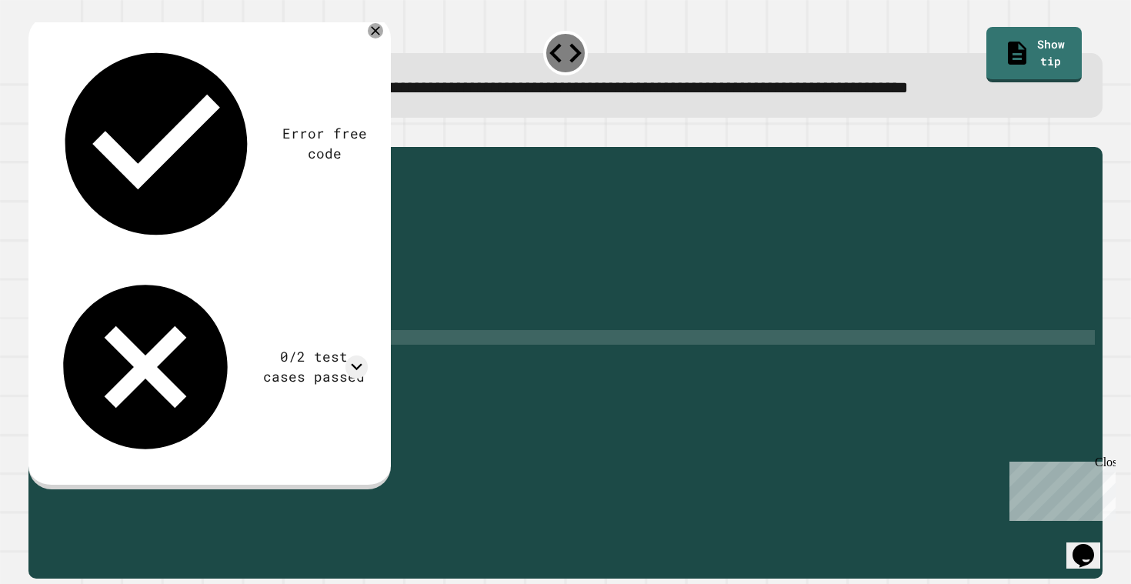
click at [91, 364] on div "public static int countZeros ( int [ ] nums ) { // Fill in the code... int coun…" at bounding box center [581, 359] width 1029 height 409
click at [118, 335] on div "public static int countZeros ( int [ ] nums ) { // Fill in the code... int coun…" at bounding box center [581, 359] width 1029 height 409
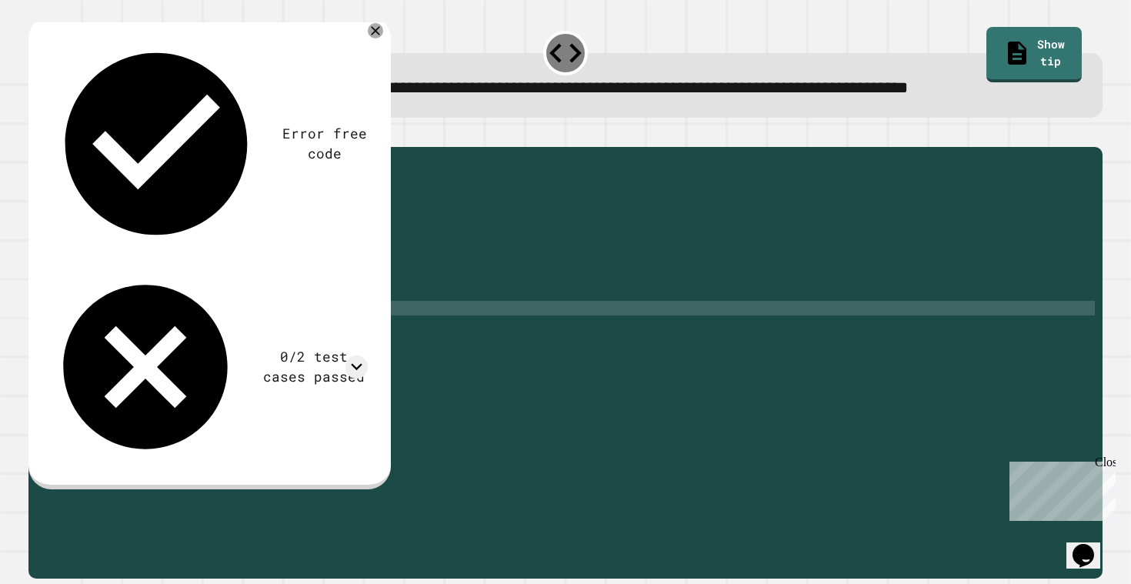
click at [325, 304] on div "public static int countZeros ( int [ ] nums ) { // Fill in the code... int coun…" at bounding box center [581, 359] width 1029 height 409
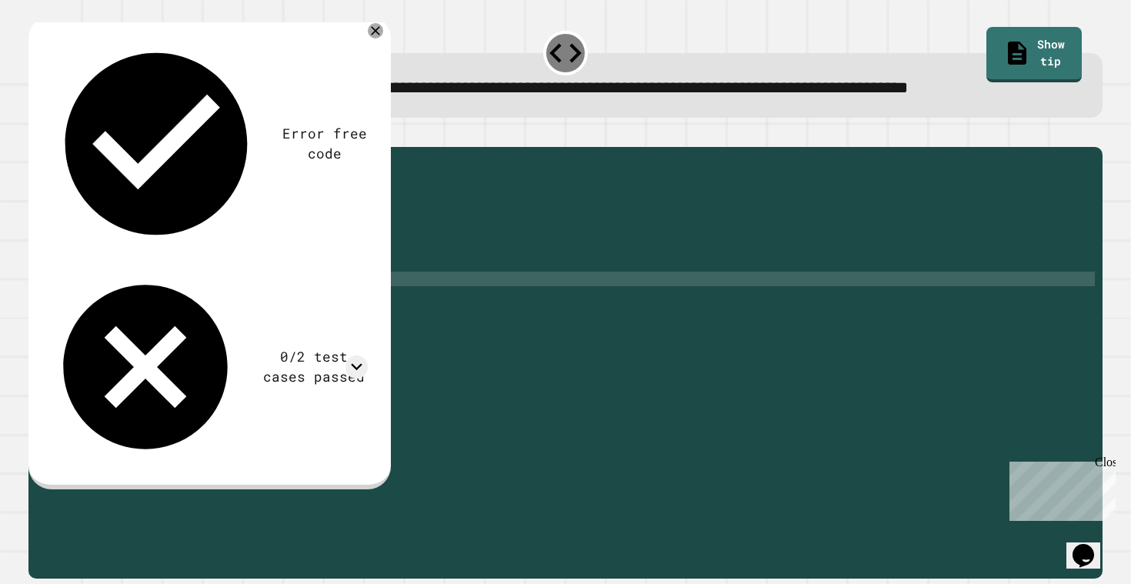
type textarea "**********"
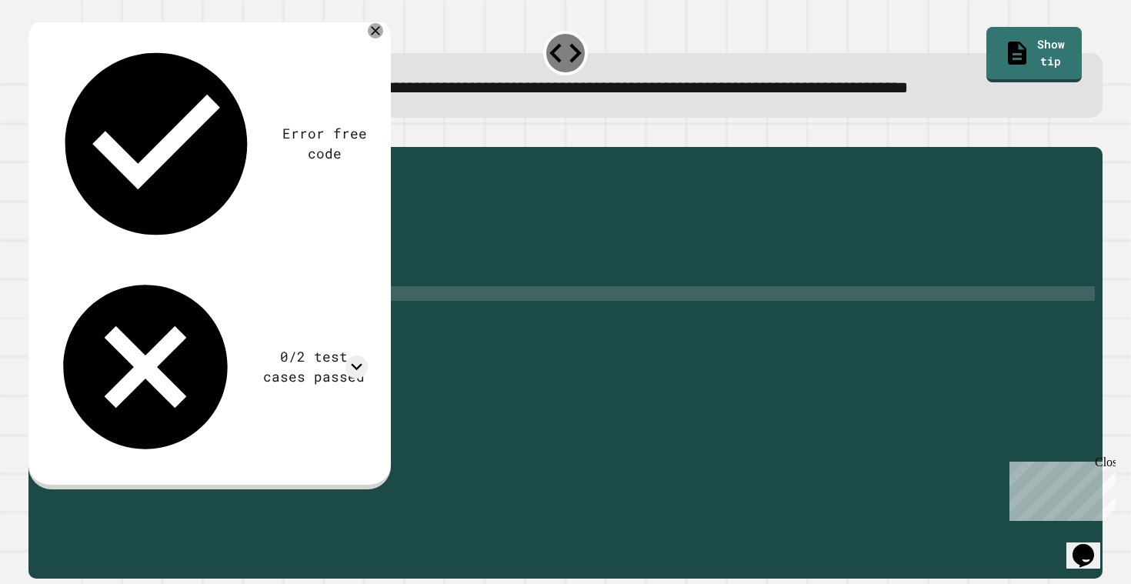
scroll to position [0, 3]
type textarea "*"
click at [36, 135] on icon "button" at bounding box center [36, 135] width 0 height 0
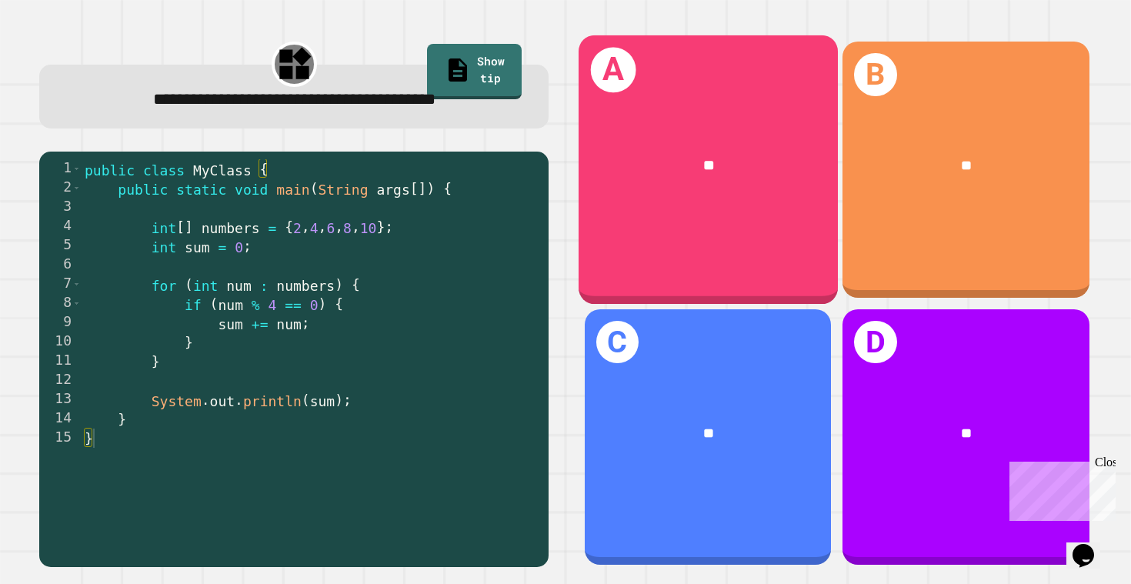
click at [652, 270] on div "A **" at bounding box center [708, 169] width 259 height 269
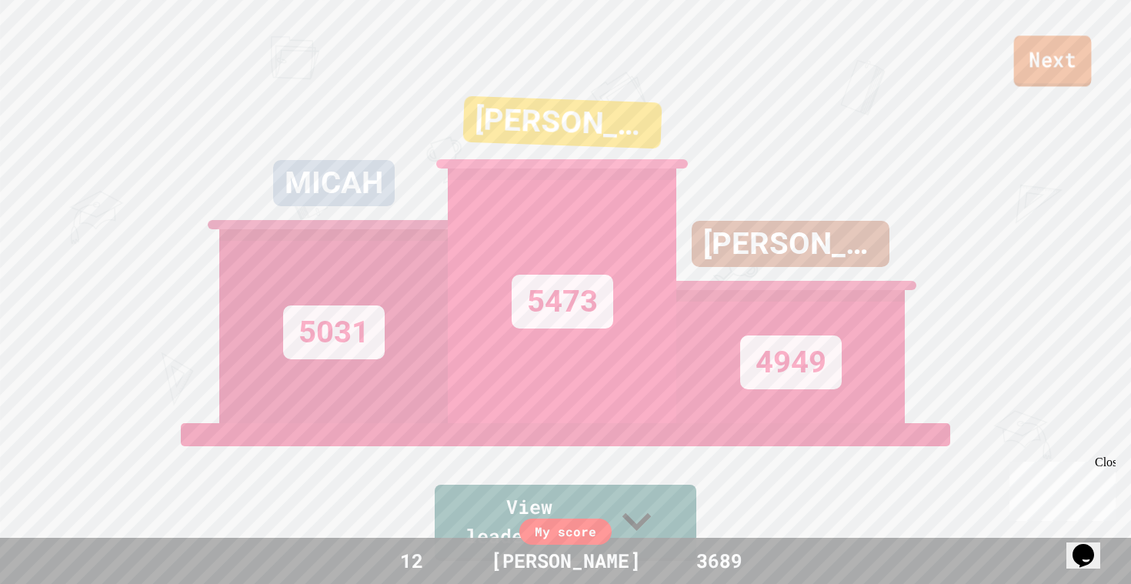
click at [1057, 55] on link "Next" at bounding box center [1053, 60] width 78 height 51
